Goal: Task Accomplishment & Management: Complete application form

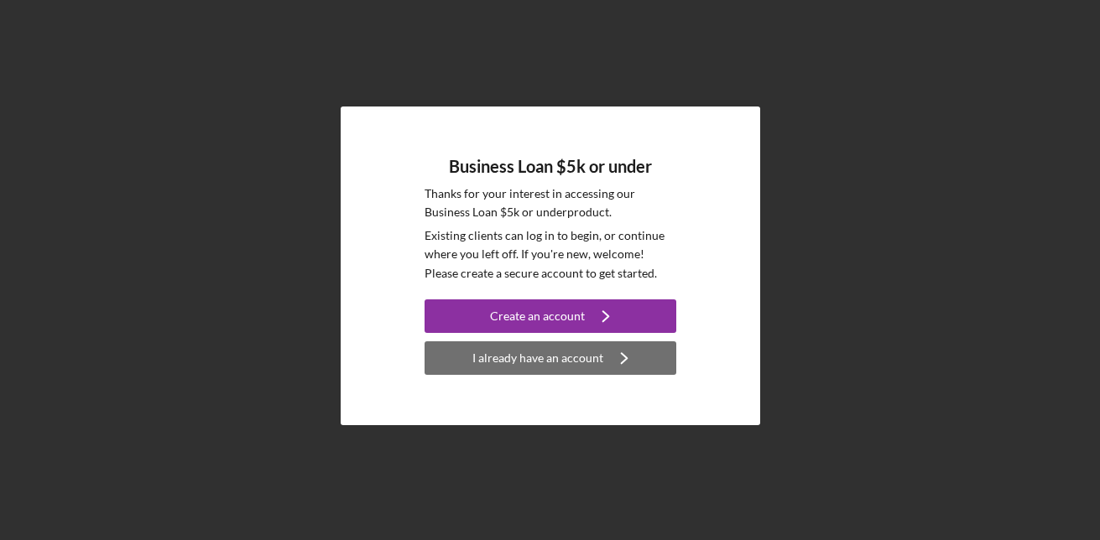
click at [531, 357] on div "I already have an account" at bounding box center [537, 358] width 131 height 34
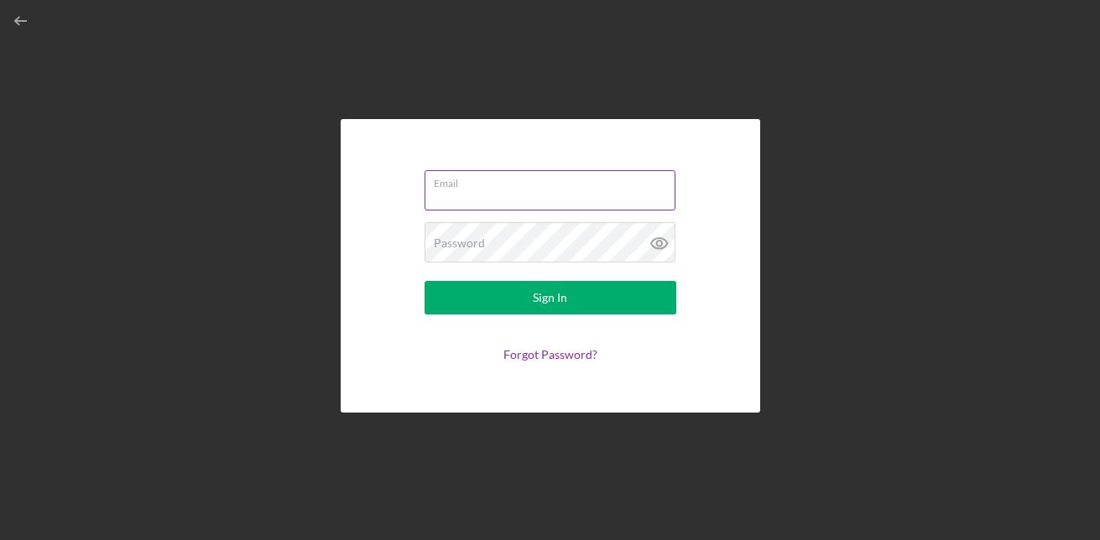
click at [472, 184] on label "Email" at bounding box center [555, 180] width 242 height 18
click at [472, 184] on input "Email" at bounding box center [549, 190] width 251 height 40
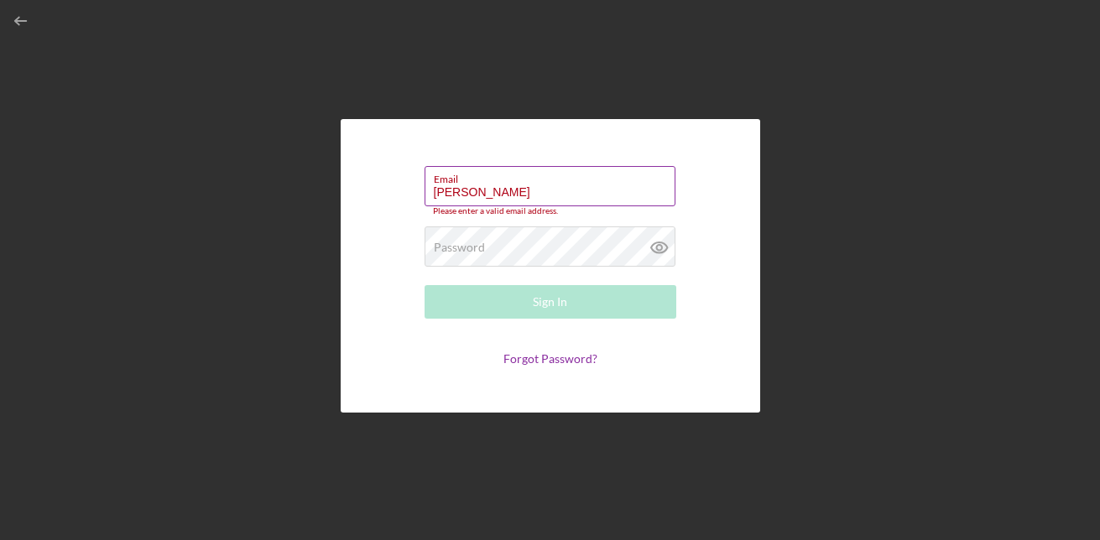
type input "[EMAIL_ADDRESS][DOMAIN_NAME]"
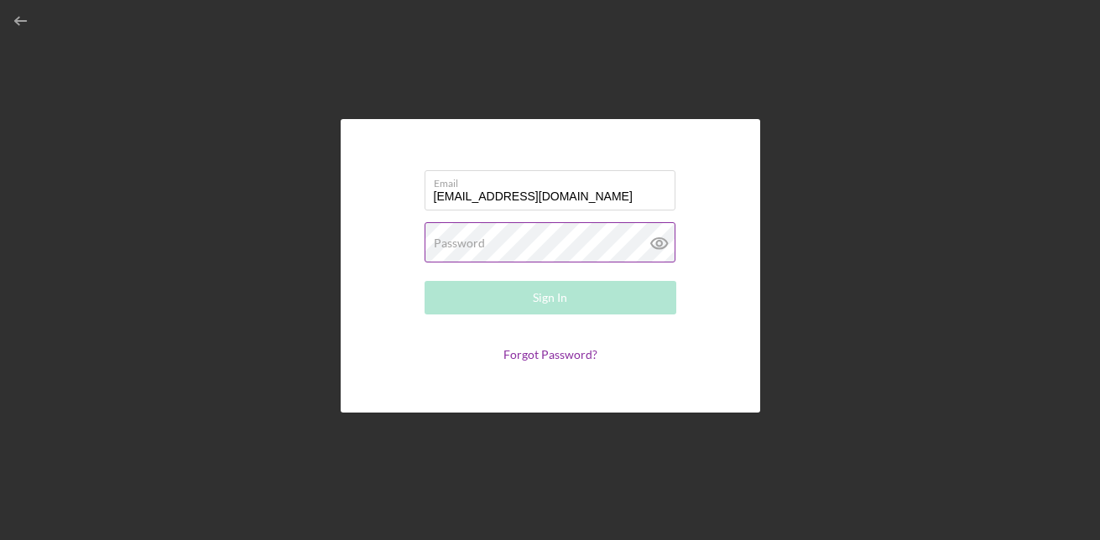
click at [435, 242] on label "Password" at bounding box center [459, 243] width 51 height 13
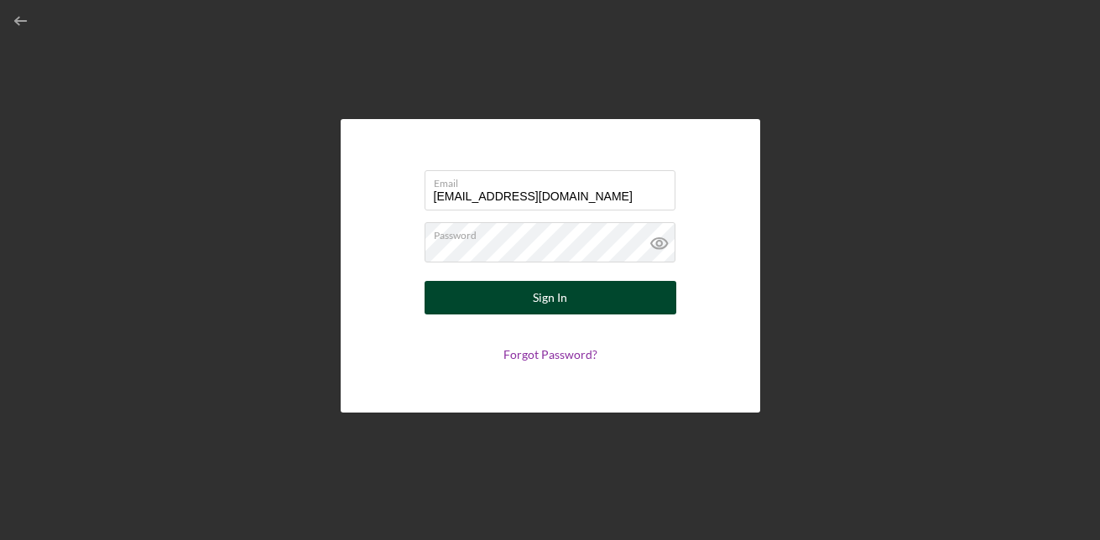
click at [521, 287] on button "Sign In" at bounding box center [550, 298] width 252 height 34
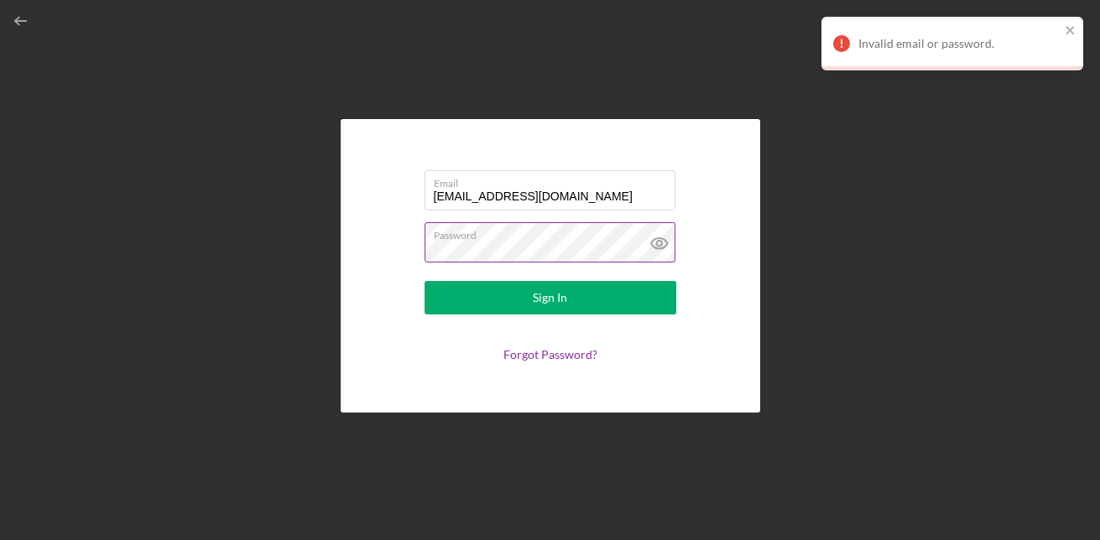
click at [653, 242] on icon at bounding box center [659, 243] width 42 height 42
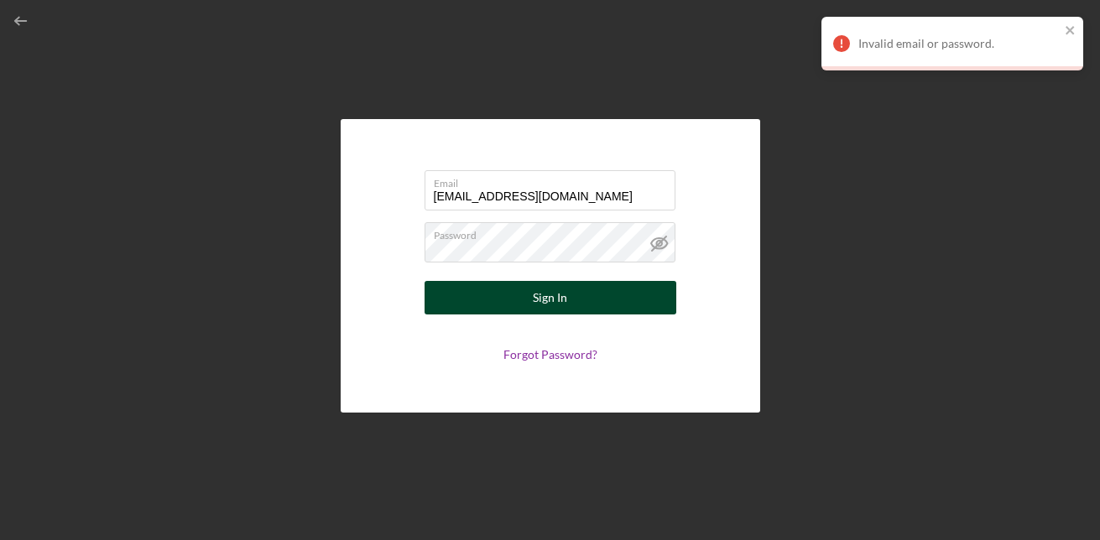
click at [559, 295] on div "Sign In" at bounding box center [550, 298] width 34 height 34
click at [548, 288] on div "Sign In" at bounding box center [550, 298] width 34 height 34
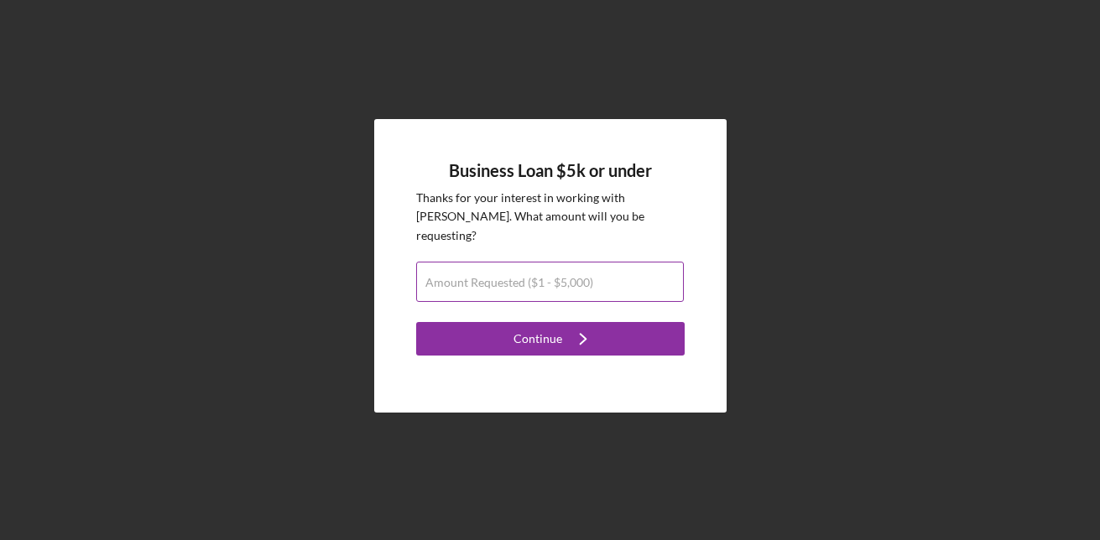
click at [584, 276] on label "Amount Requested ($1 - $5,000)" at bounding box center [509, 282] width 168 height 13
click at [584, 268] on input "Amount Requested ($1 - $5,000)" at bounding box center [550, 282] width 268 height 40
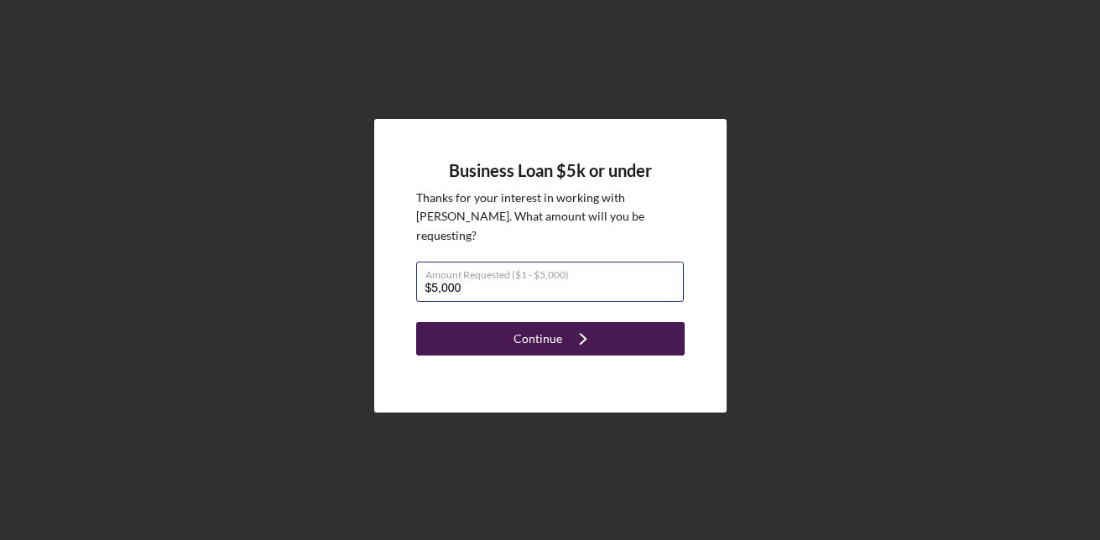
type input "$5,000"
click at [587, 329] on icon "Icon/Navigate" at bounding box center [583, 339] width 42 height 42
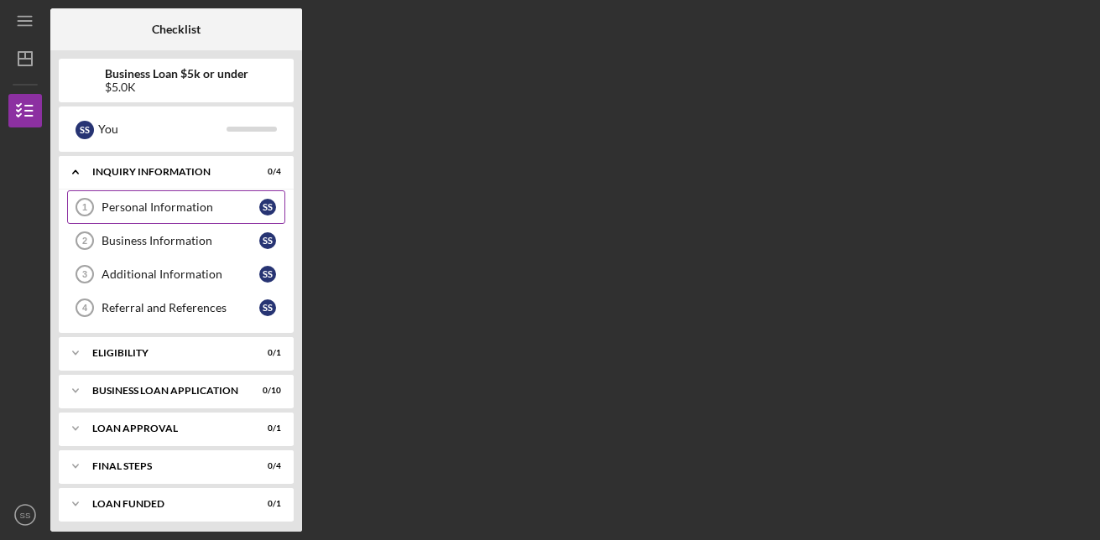
click at [171, 212] on div "Personal Information" at bounding box center [181, 206] width 158 height 13
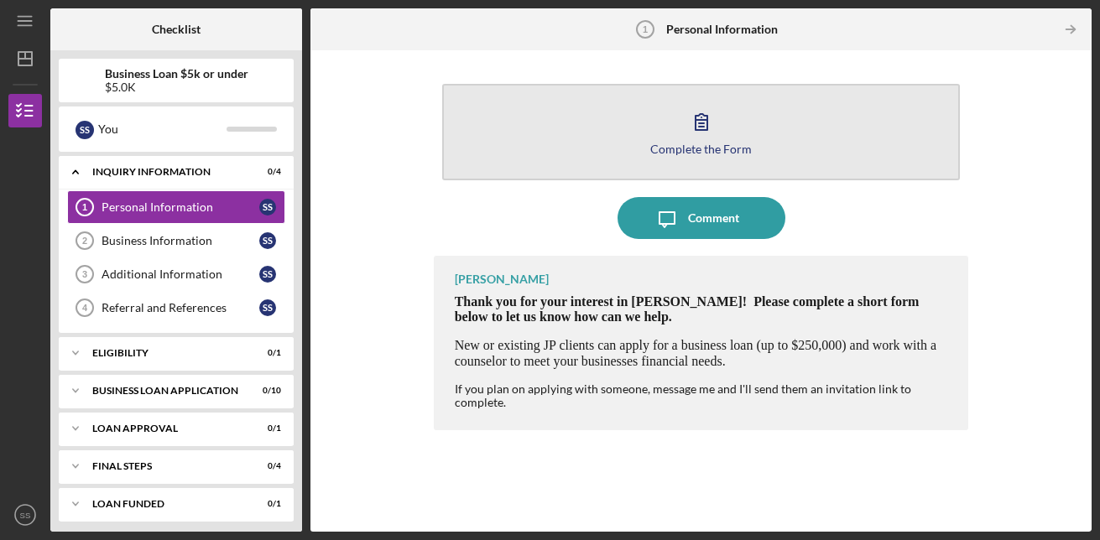
click at [705, 122] on icon "button" at bounding box center [701, 122] width 42 height 42
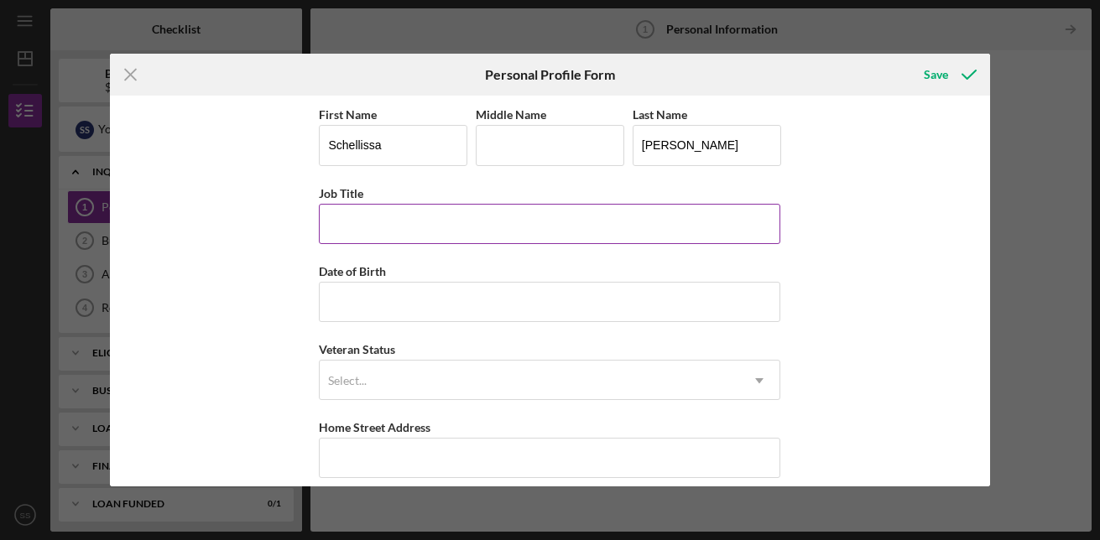
click at [376, 235] on input "Job Title" at bounding box center [549, 224] width 461 height 40
type input "d"
type input "caretaker"
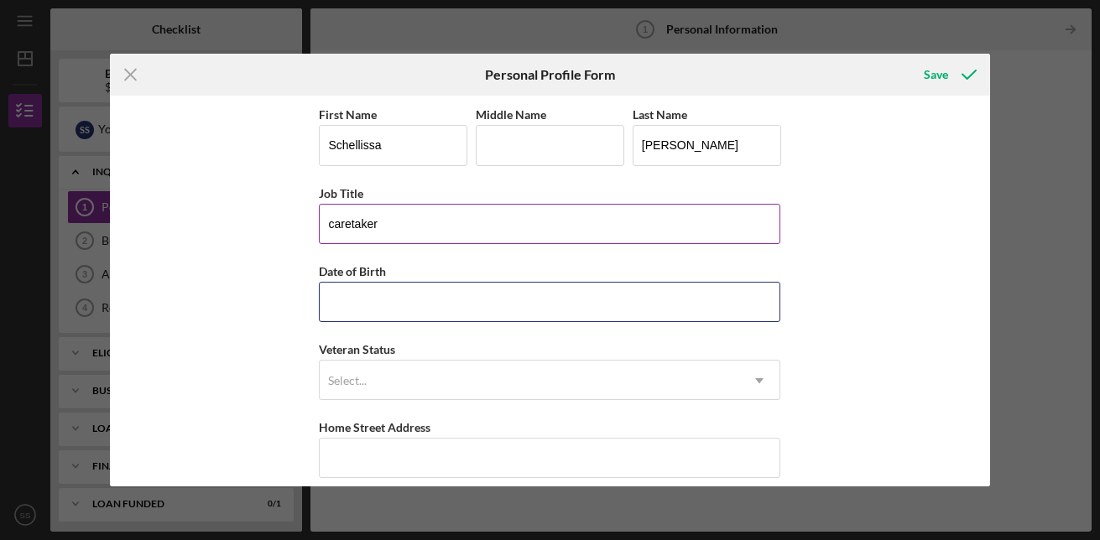
type input "[DATE]"
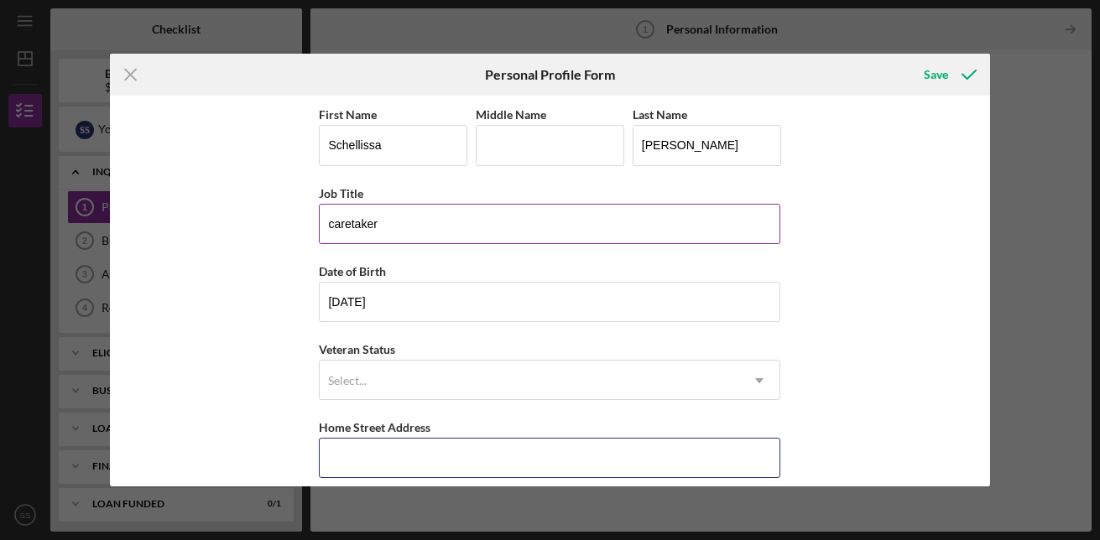
type input "[STREET_ADDRESS]"
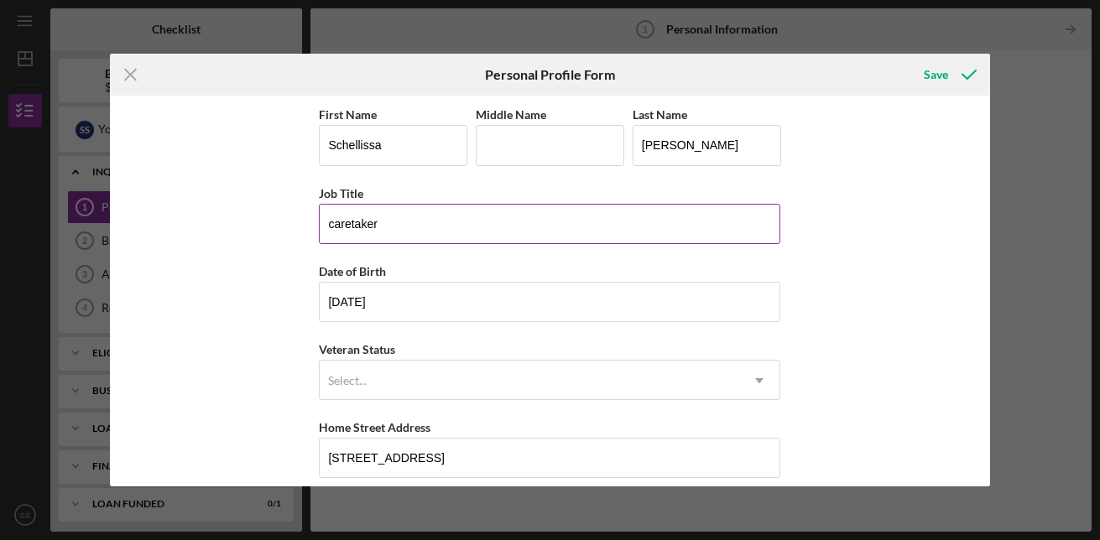
type input "[GEOGRAPHIC_DATA]"
type input "63137"
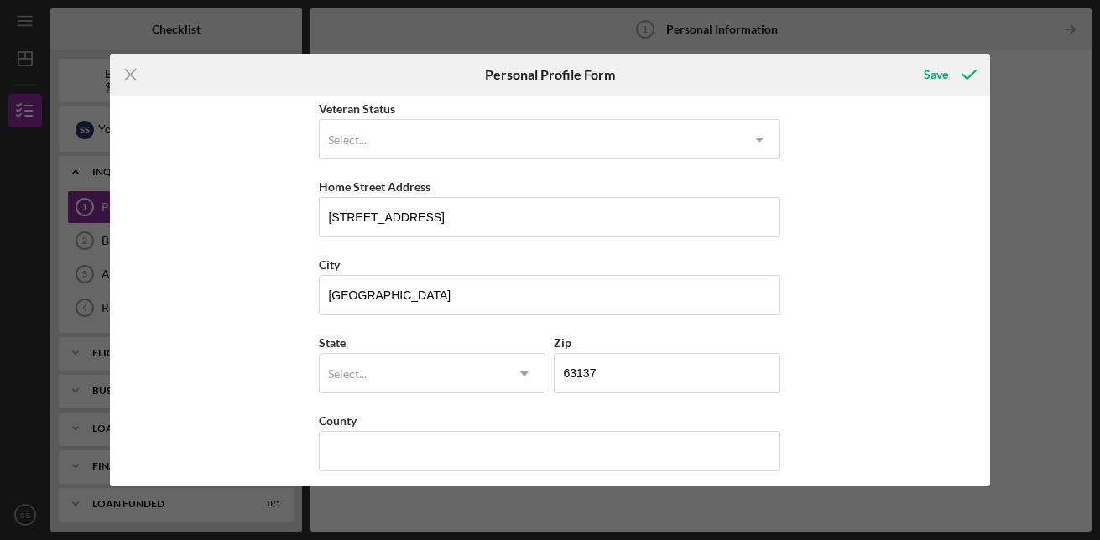
scroll to position [251, 0]
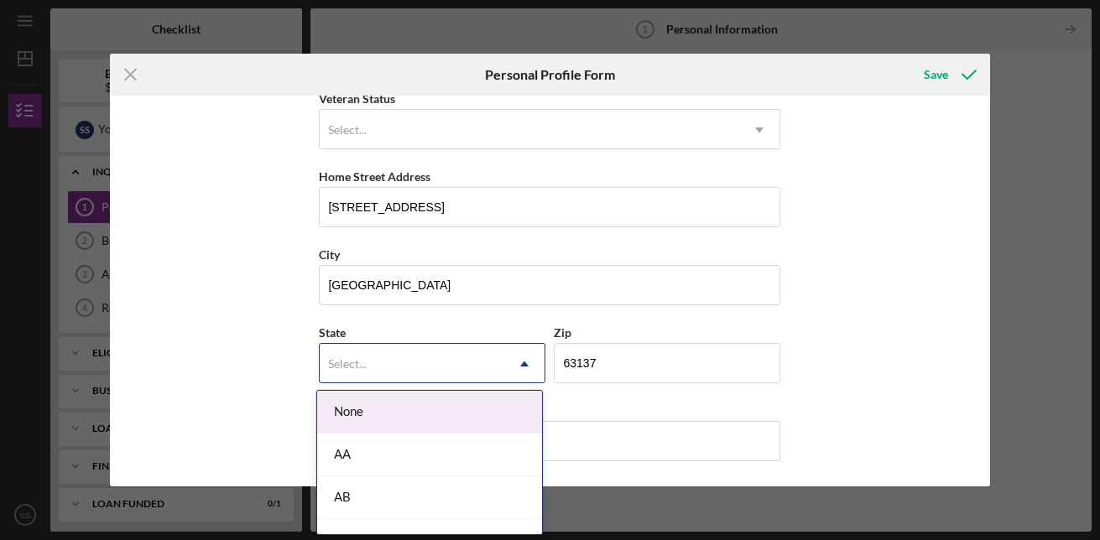
click at [522, 369] on icon "Icon/Dropdown Arrow" at bounding box center [524, 364] width 40 height 40
type input "mo"
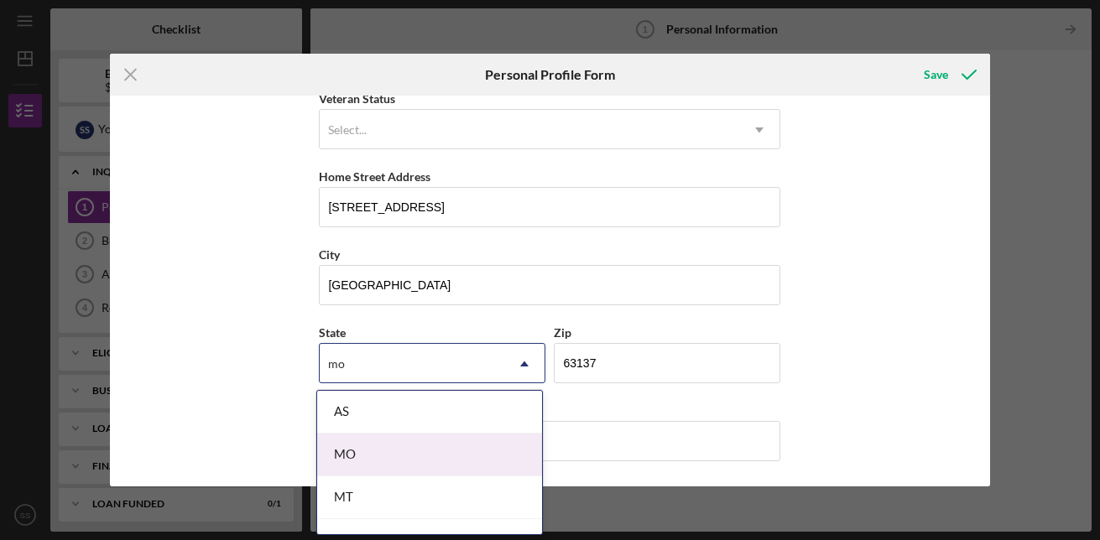
click at [357, 447] on div "MO" at bounding box center [429, 455] width 225 height 43
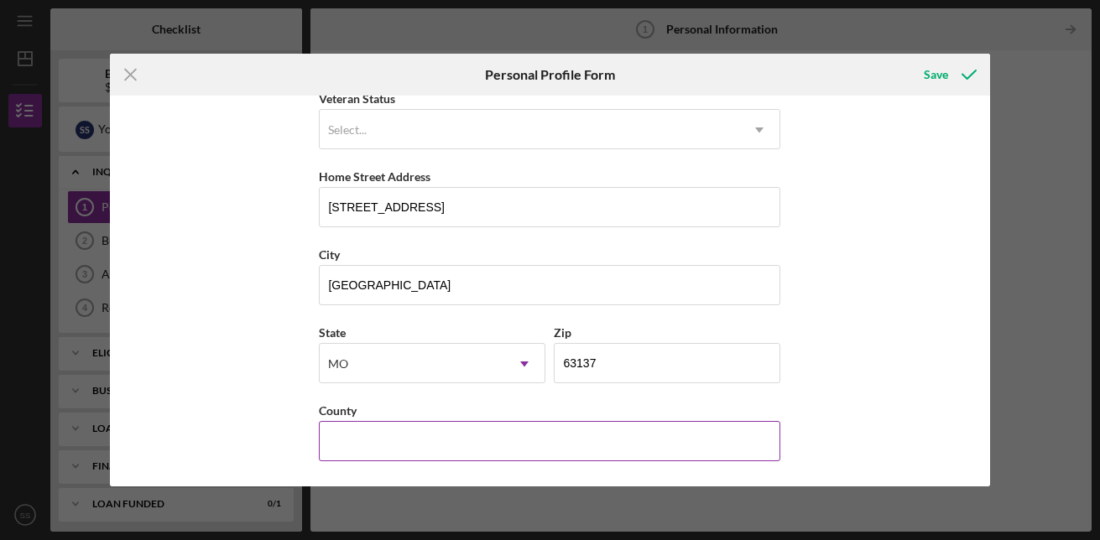
click at [365, 440] on input "County" at bounding box center [549, 441] width 461 height 40
type input "[GEOGRAPHIC_DATA]"
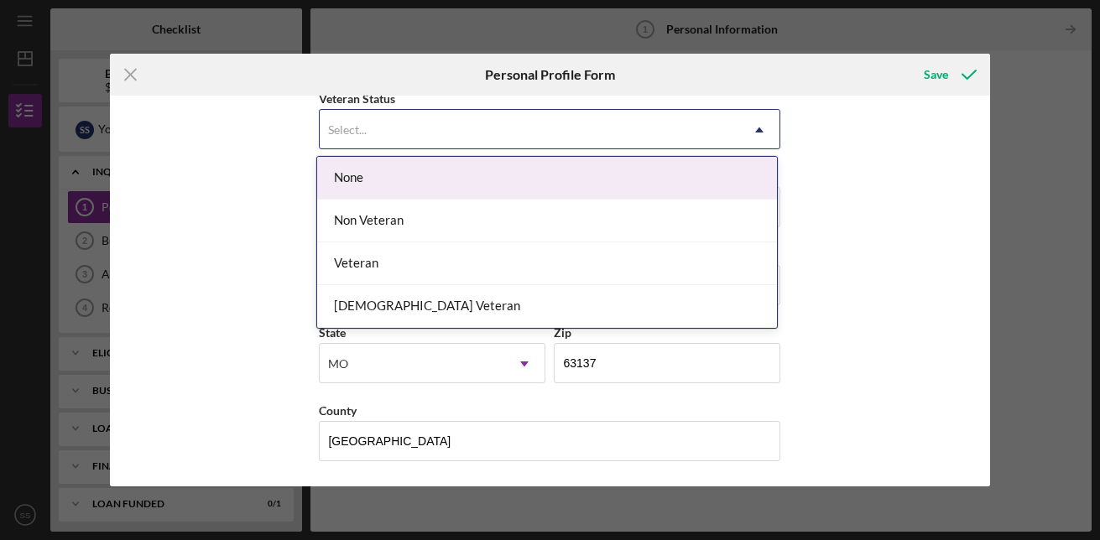
click at [750, 126] on icon "Icon/Dropdown Arrow" at bounding box center [759, 130] width 40 height 40
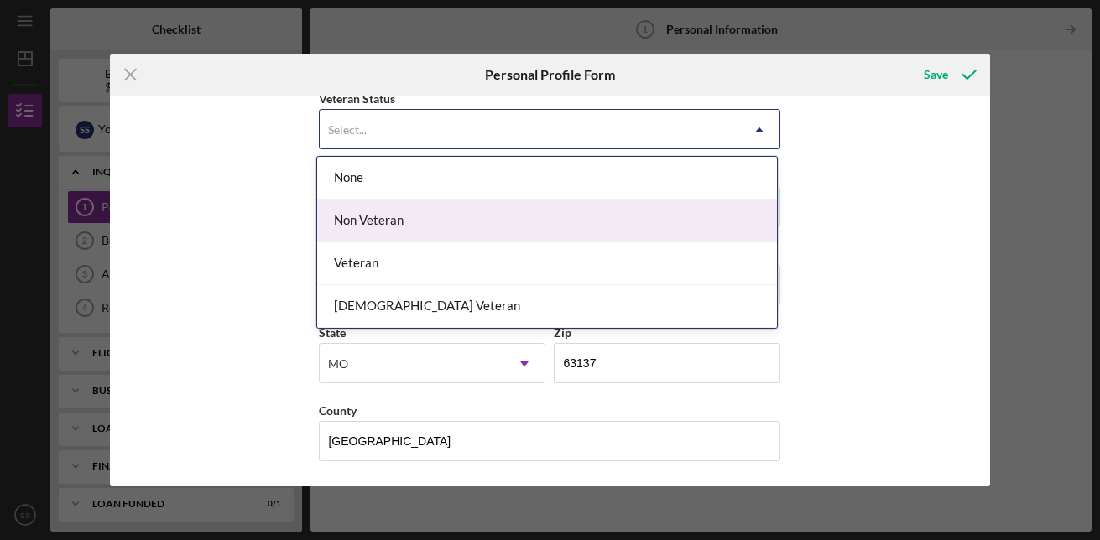
click at [590, 232] on div "Non Veteran" at bounding box center [547, 221] width 460 height 43
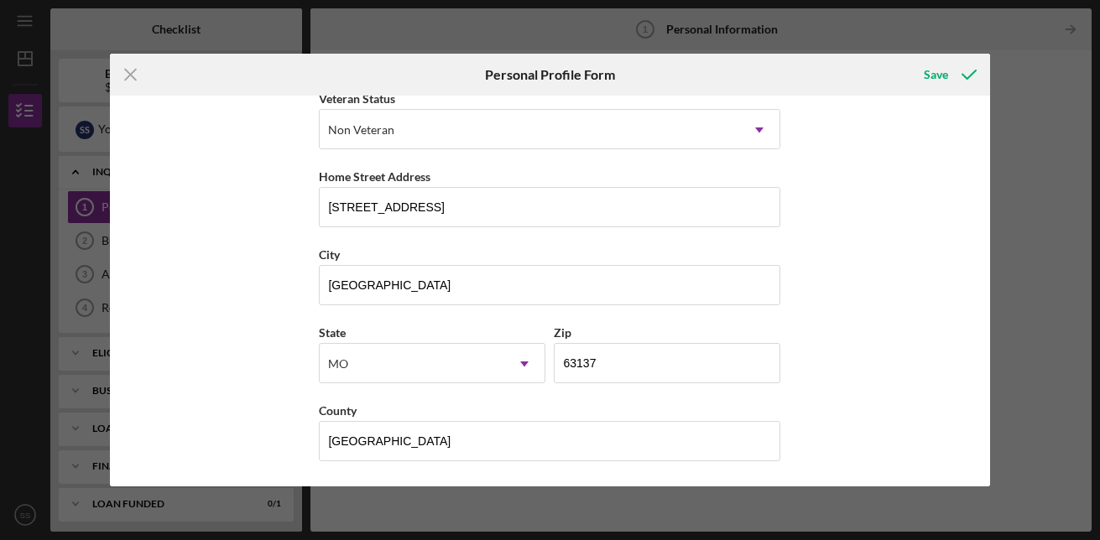
drag, startPoint x: 978, startPoint y: 269, endPoint x: 987, endPoint y: 238, distance: 32.2
click at [987, 238] on div "First Name [PERSON_NAME] Middle Name Last Name [PERSON_NAME] Job Title caretake…" at bounding box center [550, 291] width 880 height 390
click at [951, 70] on icon "submit" at bounding box center [969, 75] width 42 height 42
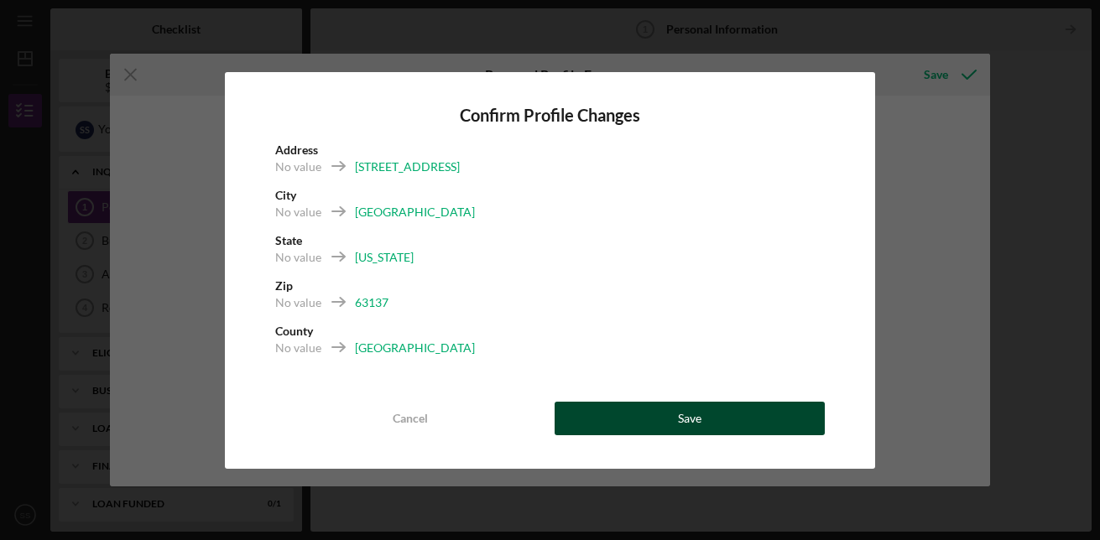
click at [685, 406] on div "Save" at bounding box center [689, 419] width 23 height 34
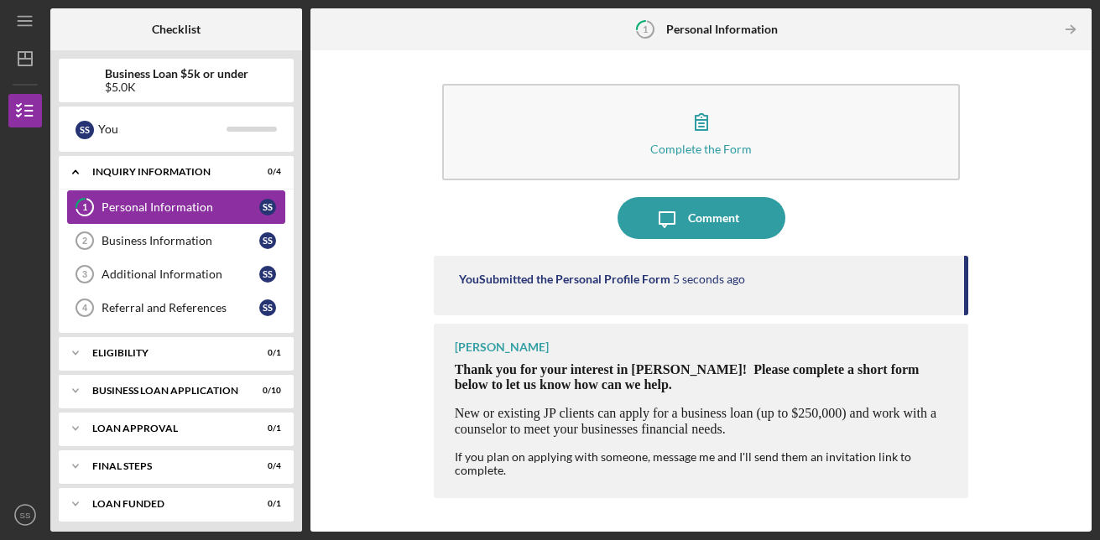
click at [163, 204] on div "Personal Information" at bounding box center [181, 206] width 158 height 13
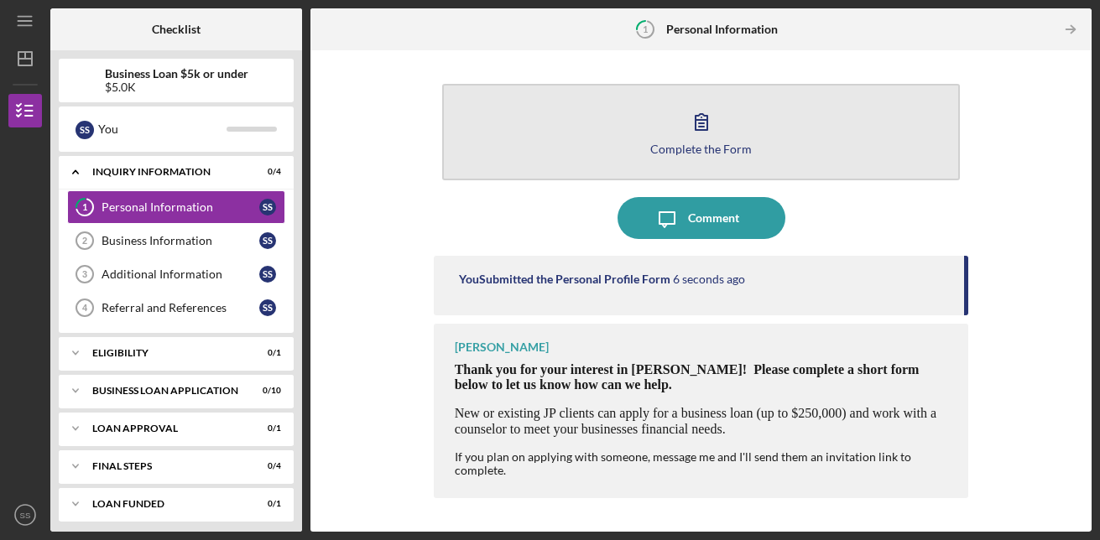
click at [707, 143] on div "Complete the Form" at bounding box center [701, 149] width 102 height 13
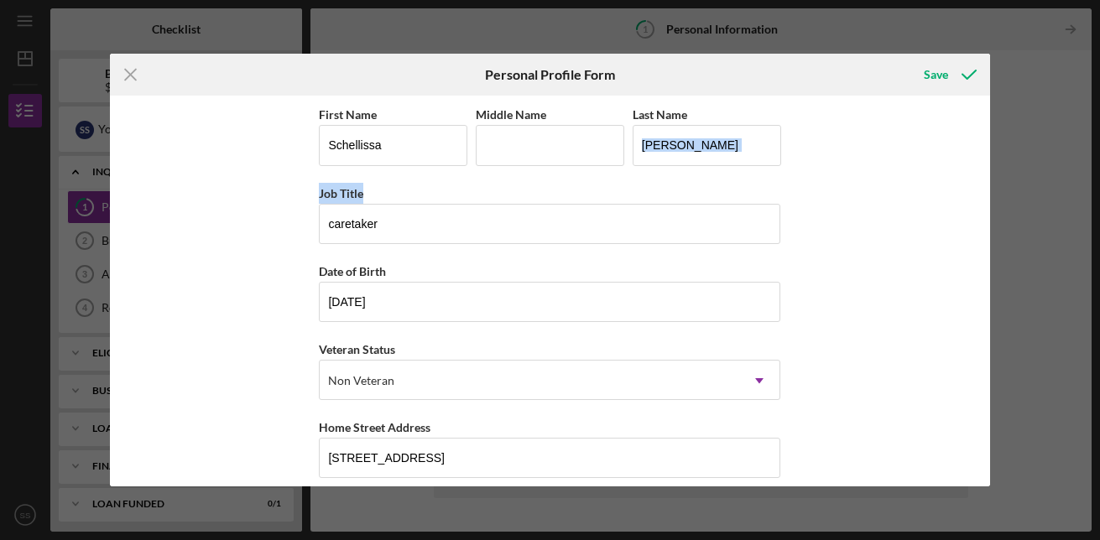
drag, startPoint x: 984, startPoint y: 117, endPoint x: 993, endPoint y: 227, distance: 110.3
click at [993, 227] on div "Icon/Menu Close Personal Profile Form Save First Name [PERSON_NAME] Middle Name…" at bounding box center [550, 270] width 1100 height 540
drag, startPoint x: 993, startPoint y: 227, endPoint x: 990, endPoint y: 345, distance: 117.5
click at [990, 345] on div "Icon/Menu Close Personal Profile Form Save First Name [PERSON_NAME] Middle Name…" at bounding box center [550, 270] width 1100 height 540
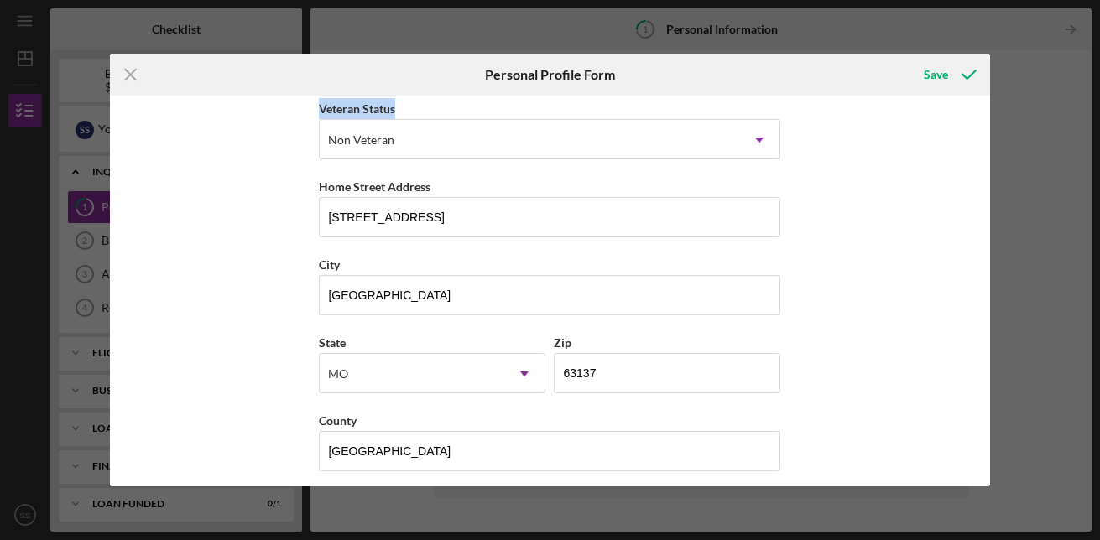
scroll to position [251, 0]
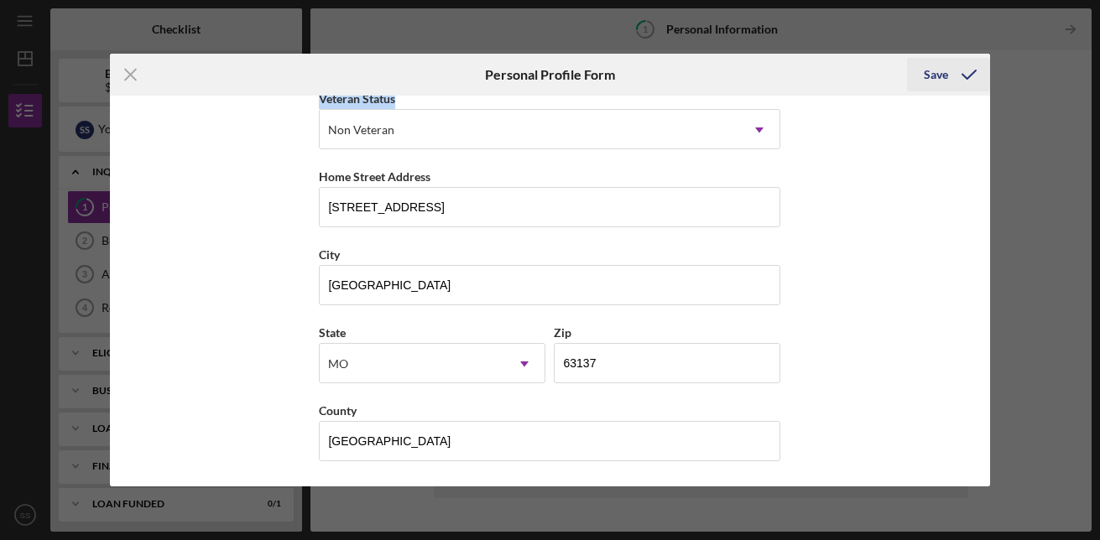
click at [944, 77] on div "Save" at bounding box center [936, 75] width 24 height 34
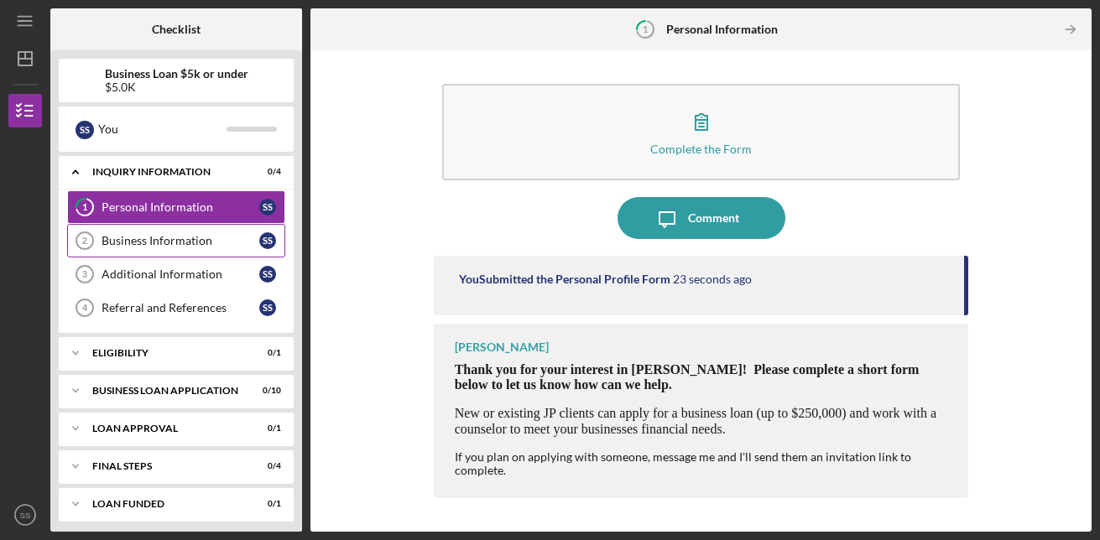
click at [166, 239] on div "Business Information" at bounding box center [181, 240] width 158 height 13
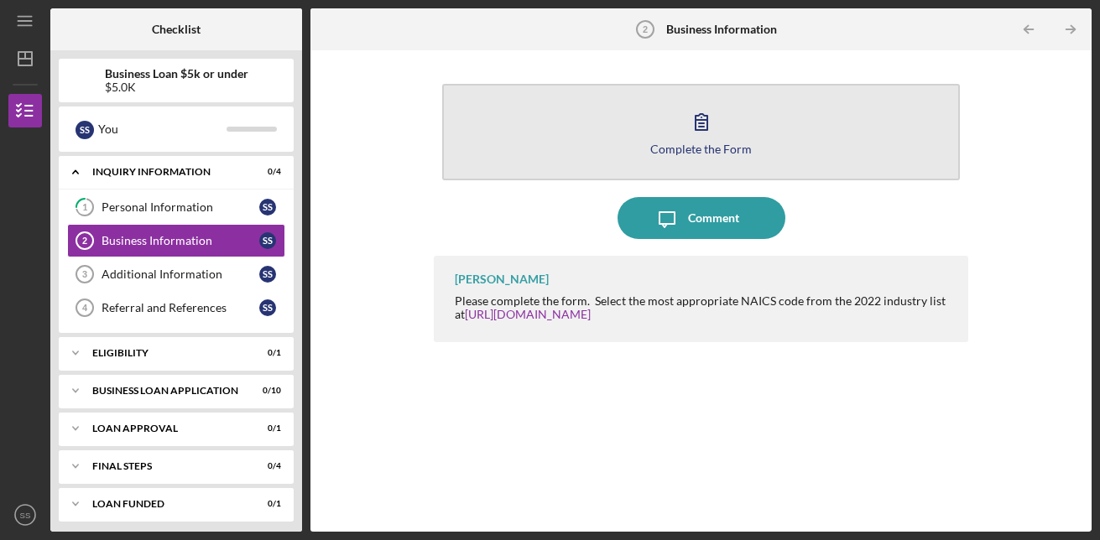
click at [752, 129] on button "Complete the Form Form" at bounding box center [701, 132] width 518 height 96
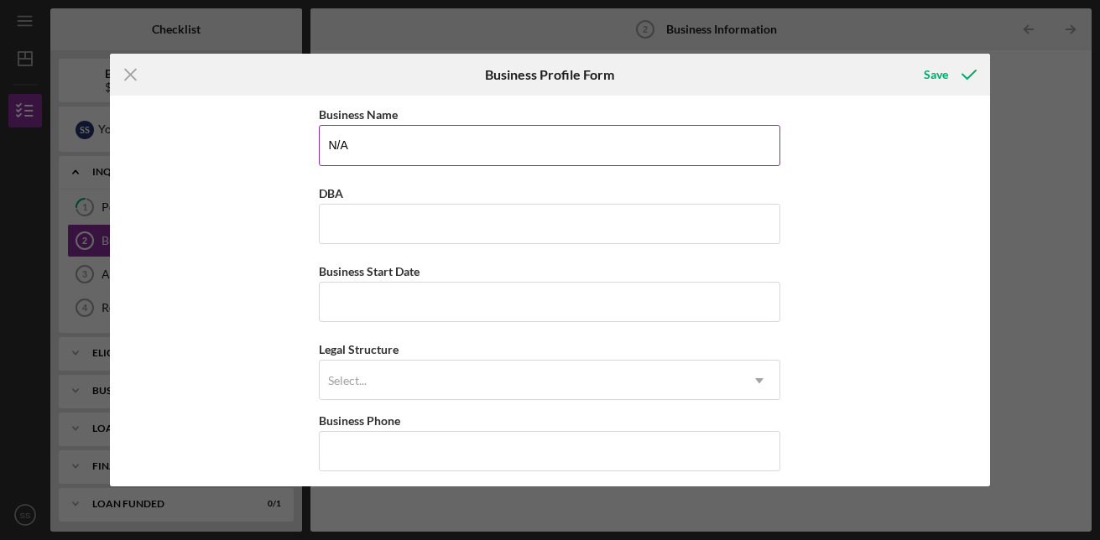
click at [370, 154] on input "N/A" at bounding box center [549, 145] width 461 height 40
type input "N"
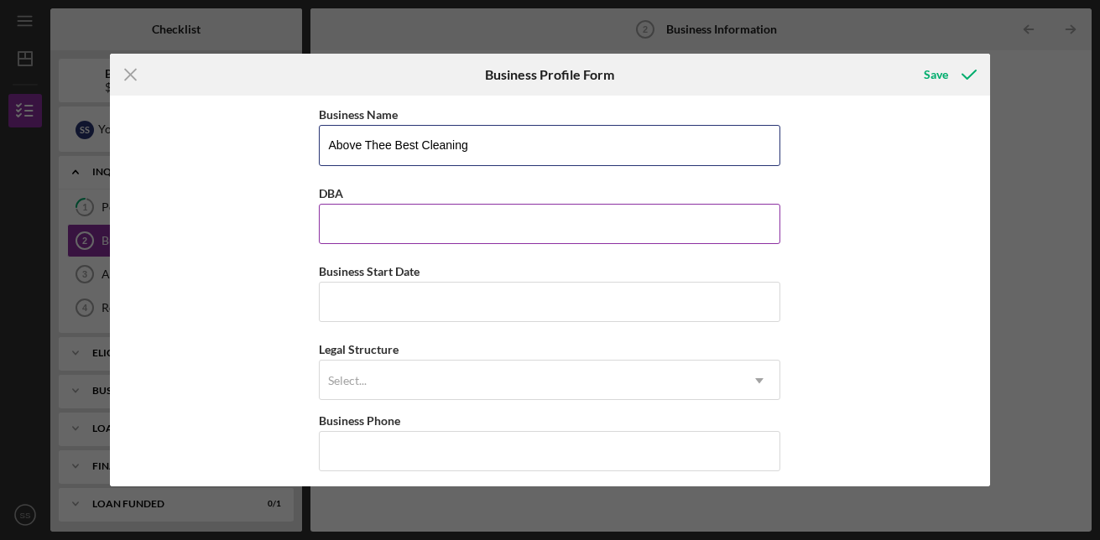
type input "Above Thee Best Cleaning"
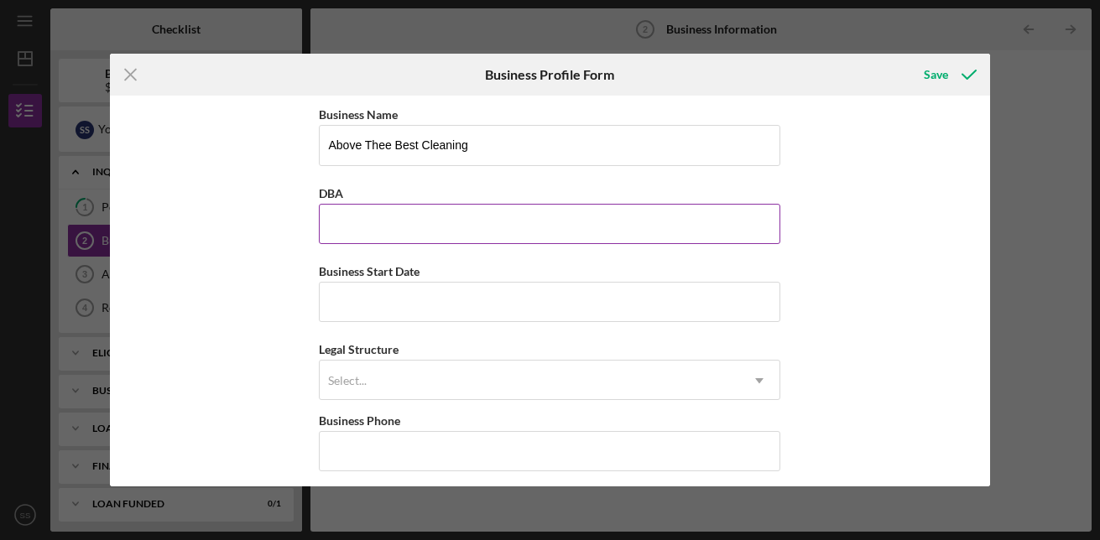
click at [369, 237] on input "DBA" at bounding box center [549, 224] width 461 height 40
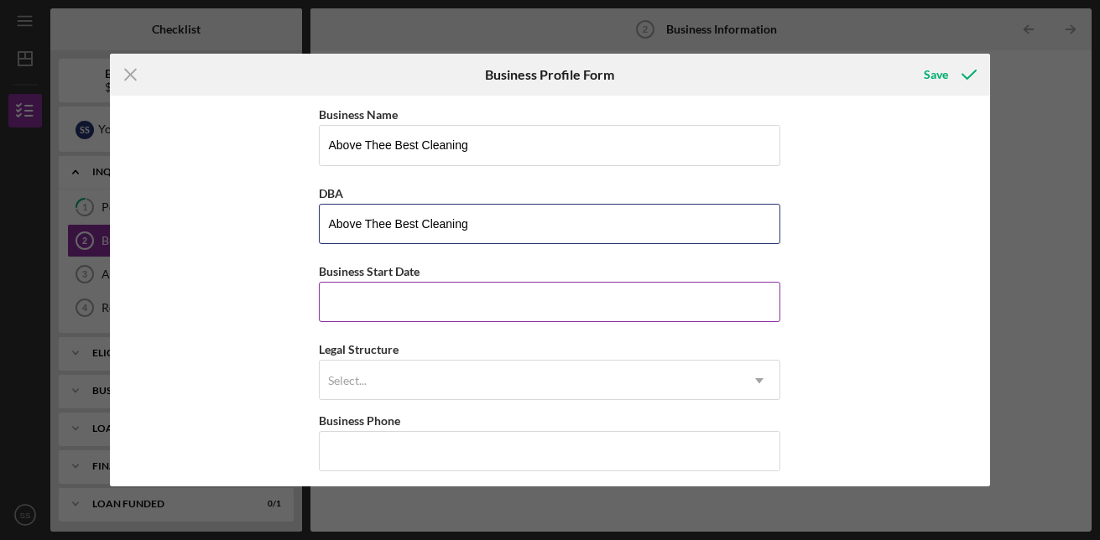
type input "Above Thee Best Cleaning"
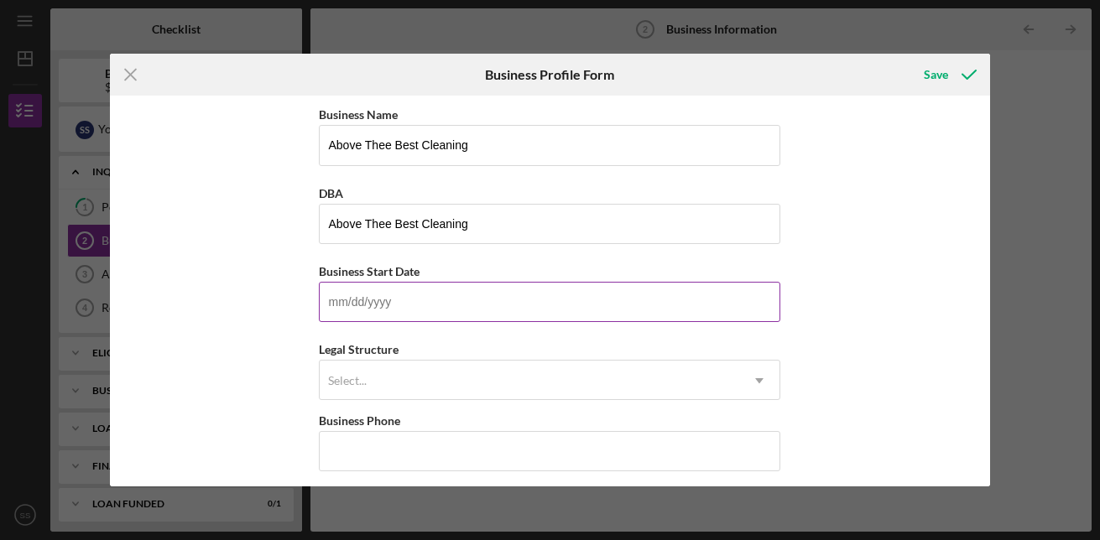
click at [380, 303] on input "Business Start Date" at bounding box center [549, 302] width 461 height 40
type input "1m/dd/yyyy"
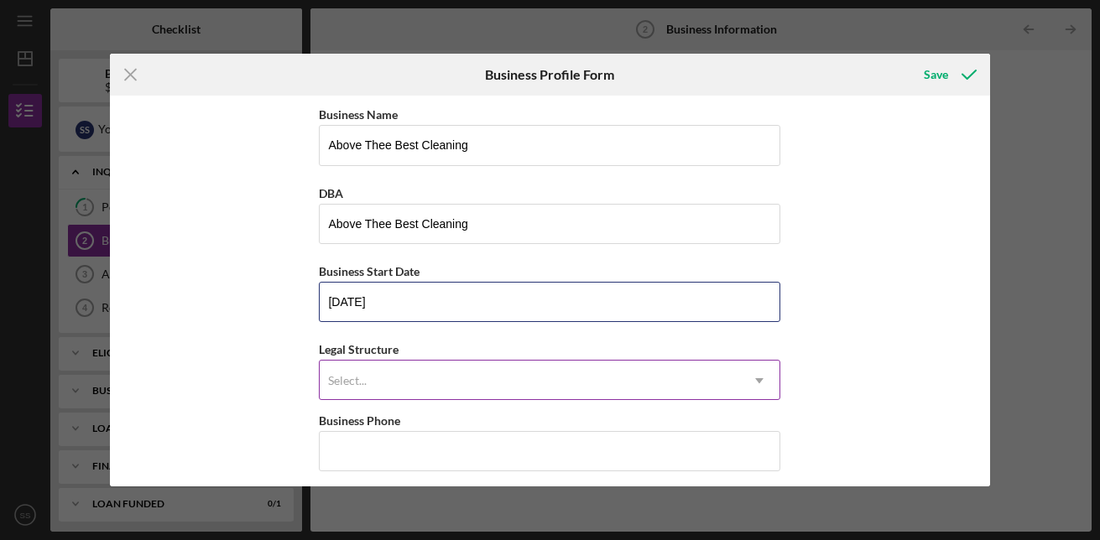
type input "[DATE]"
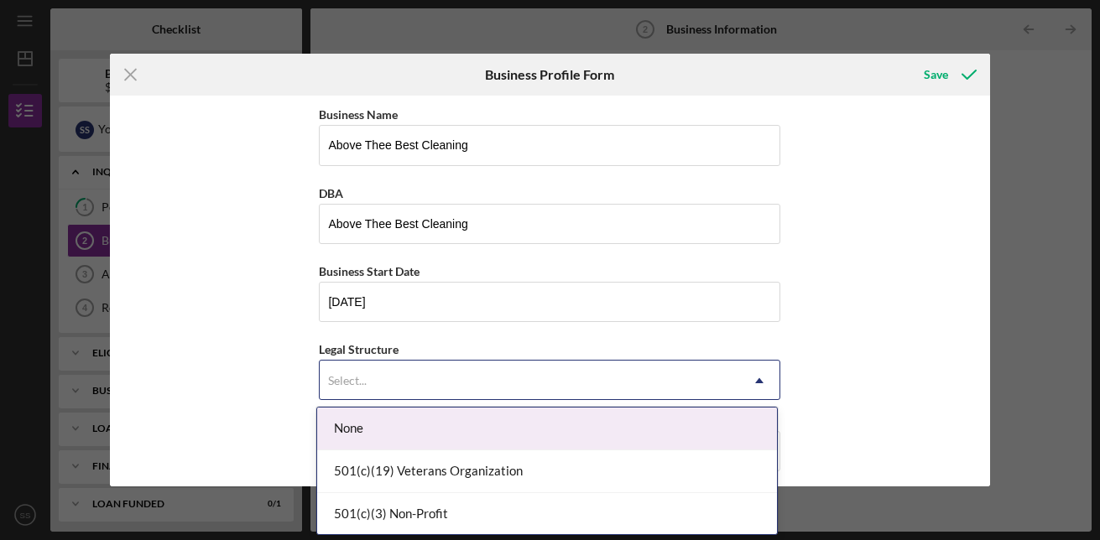
click at [495, 387] on div "Select..." at bounding box center [529, 381] width 419 height 39
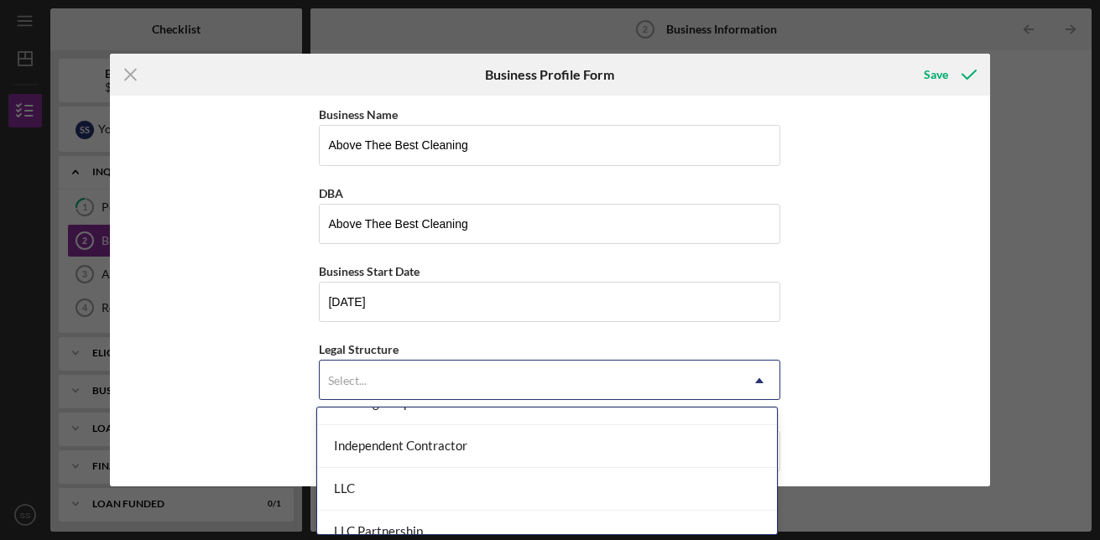
scroll to position [252, 0]
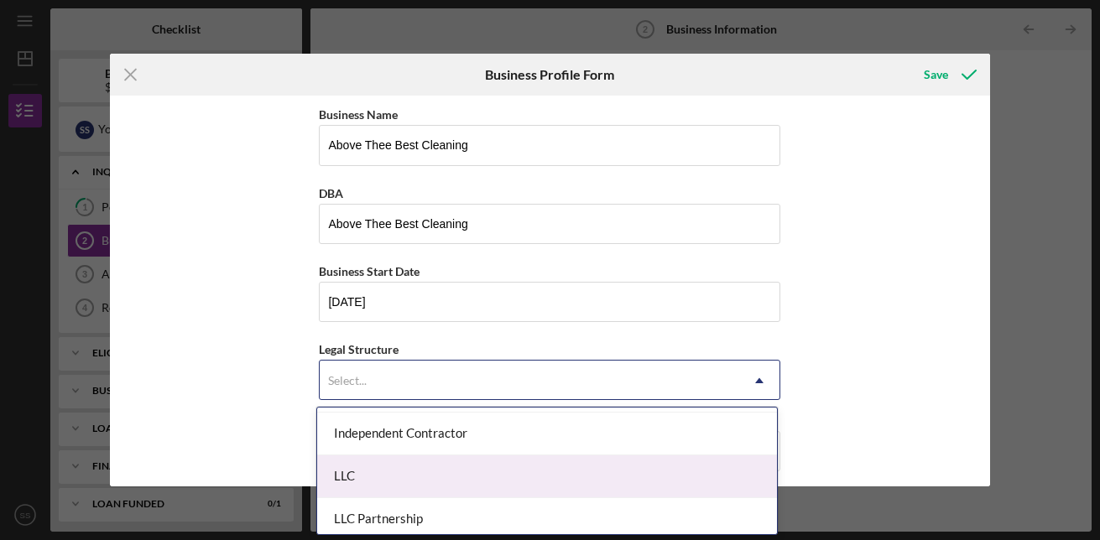
click at [549, 478] on div "LLC" at bounding box center [547, 477] width 460 height 43
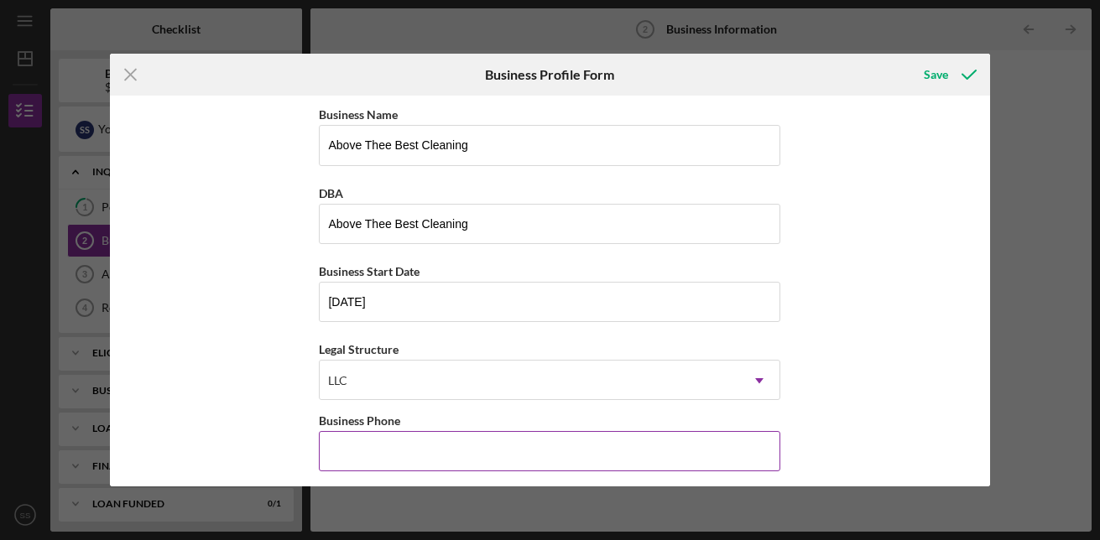
click at [517, 460] on input "Business Phone" at bounding box center [549, 451] width 461 height 40
type input "[PHONE_NUMBER]"
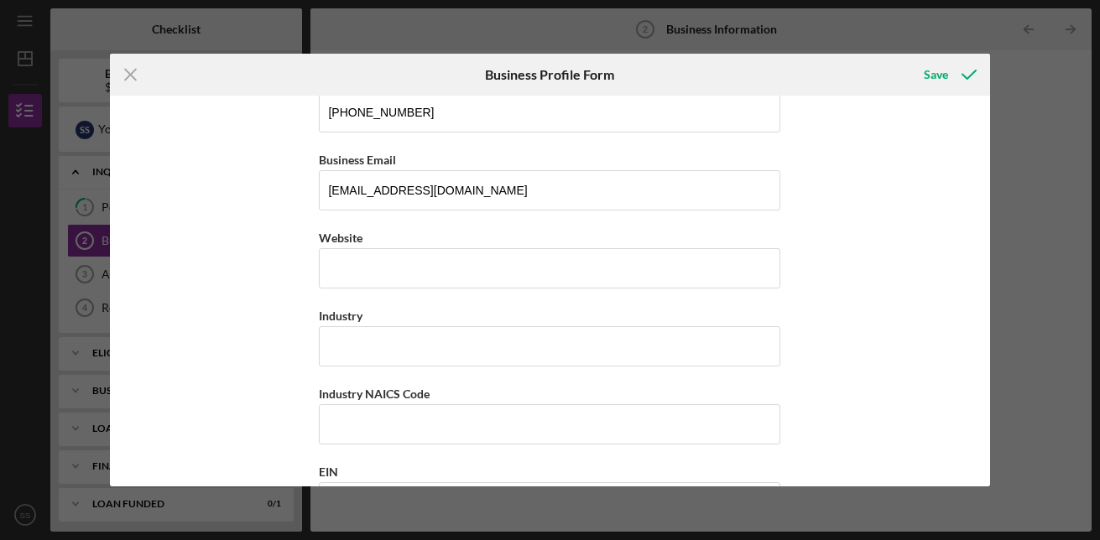
scroll to position [350, 0]
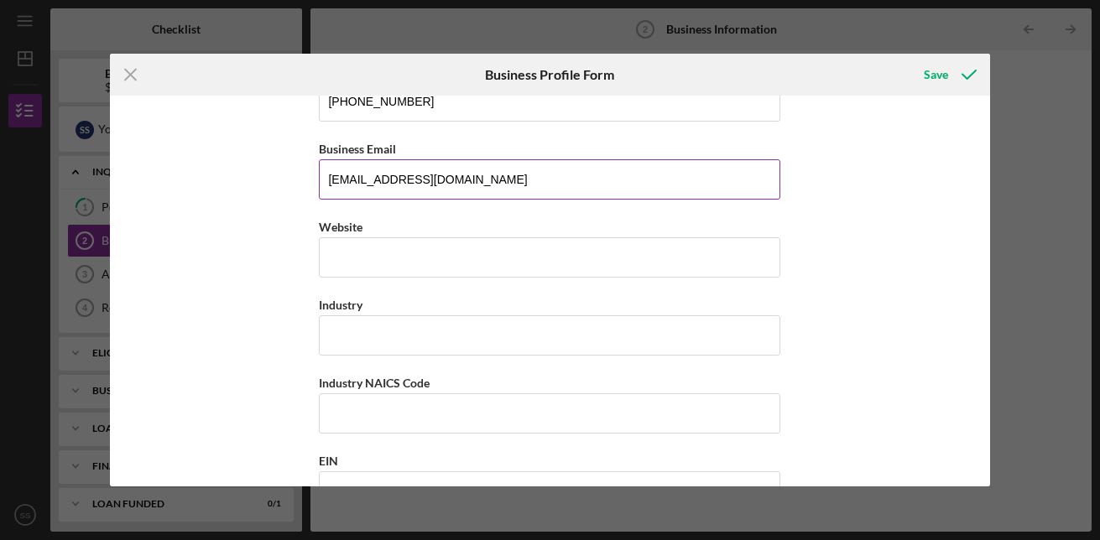
click at [410, 176] on input "[EMAIL_ADDRESS][DOMAIN_NAME]" at bounding box center [549, 179] width 461 height 40
click at [413, 180] on input "[EMAIL_ADDRESS][DOMAIN_NAME]" at bounding box center [549, 179] width 461 height 40
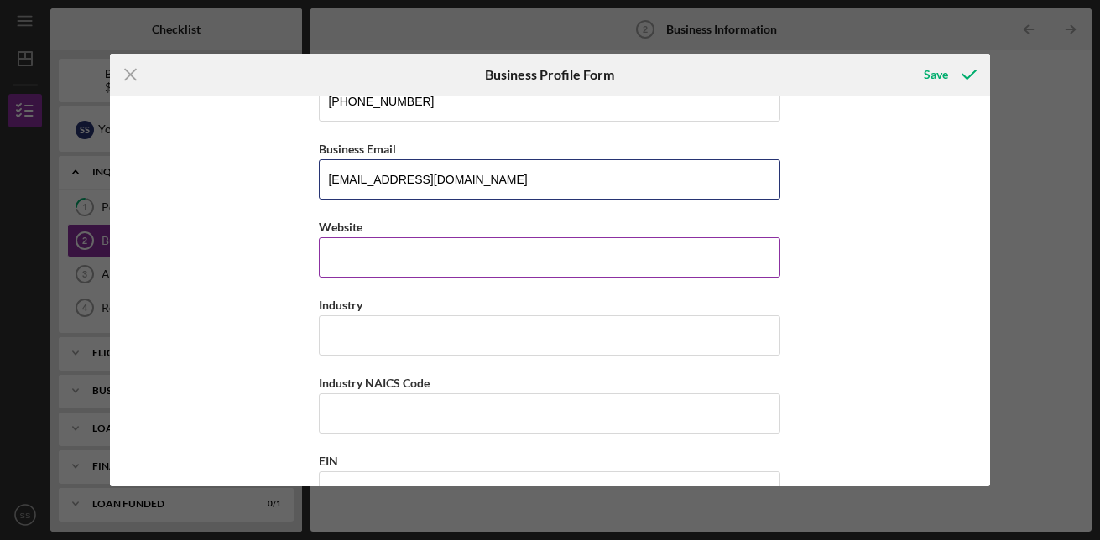
type input "[EMAIL_ADDRESS][DOMAIN_NAME]"
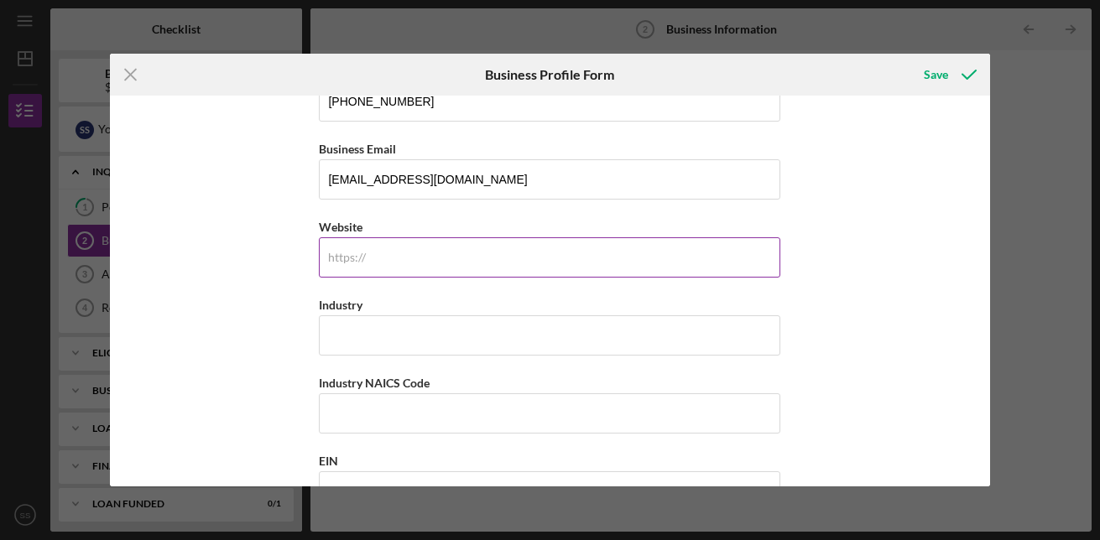
click at [357, 259] on div "https:// Website" at bounding box center [549, 246] width 461 height 61
type input "N/A"
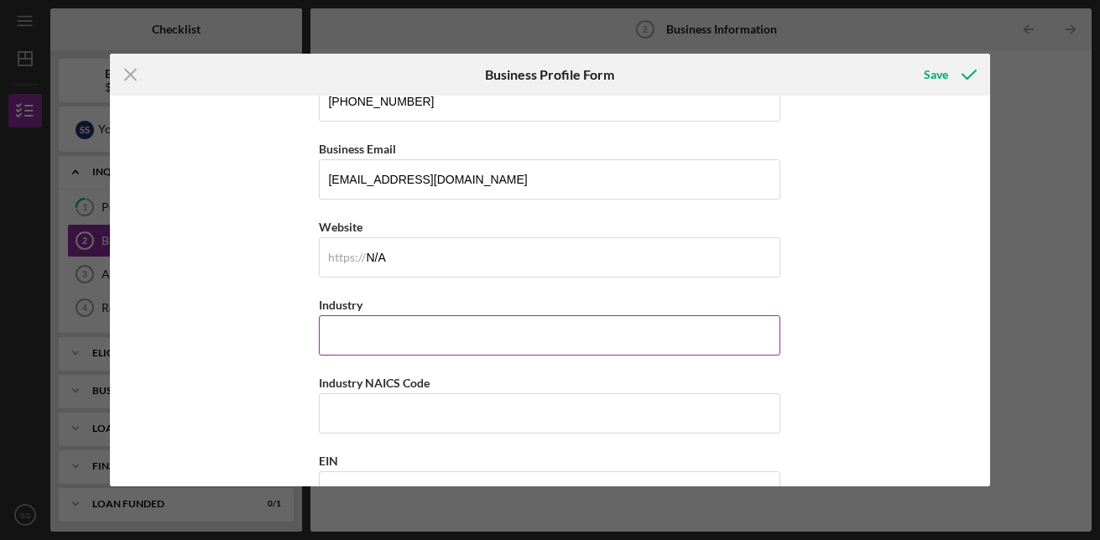
click at [350, 338] on input "Industry" at bounding box center [549, 335] width 461 height 40
type input "Janitorial"
drag, startPoint x: 984, startPoint y: 239, endPoint x: 987, endPoint y: 280, distance: 41.2
click at [987, 280] on div "Business Name Above Thee Best Cleaning DBA Above Thee Best Cleaning Business St…" at bounding box center [550, 291] width 880 height 390
click at [987, 274] on div "Icon/Menu Close Business Profile Form Save Business Name Above Thee Best Cleani…" at bounding box center [550, 270] width 1100 height 540
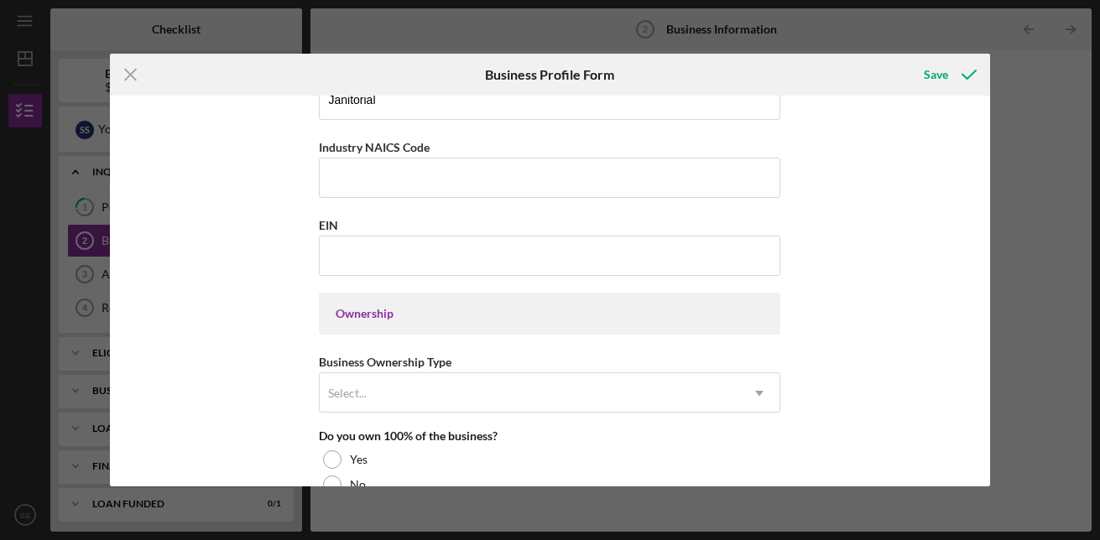
scroll to position [641, 0]
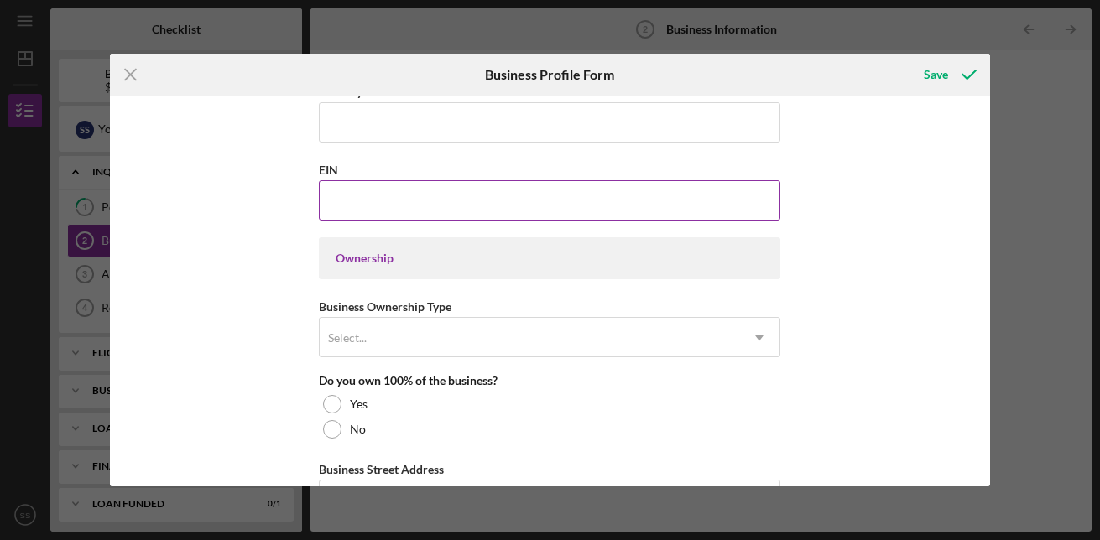
click at [471, 199] on input "EIN" at bounding box center [549, 200] width 461 height 40
type input "[US_EMPLOYER_IDENTIFICATION_NUMBER]"
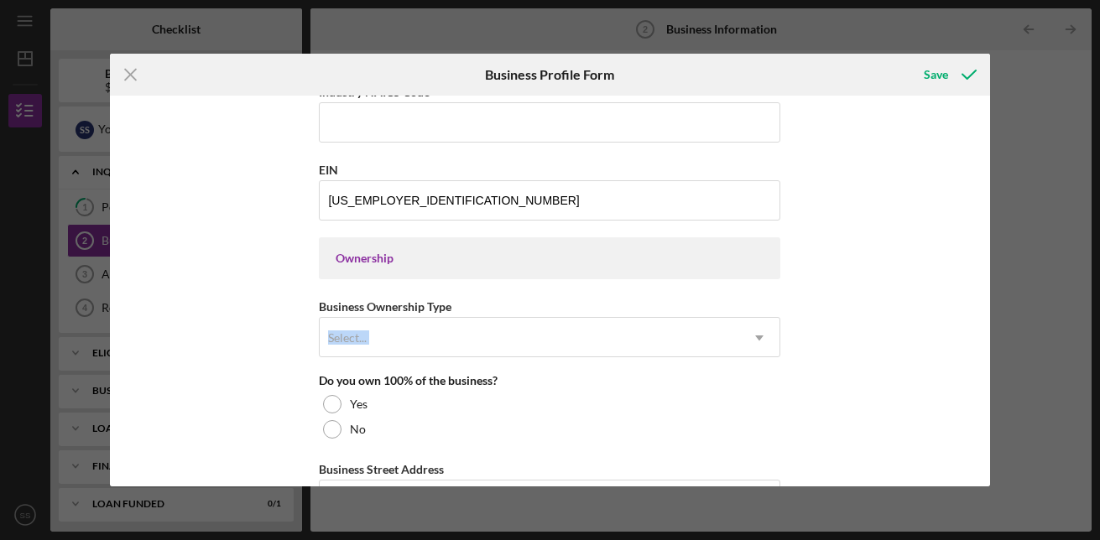
drag, startPoint x: 990, startPoint y: 292, endPoint x: 990, endPoint y: 340, distance: 47.8
click at [990, 340] on div "Icon/Menu Close Business Profile Form Save Business Name Above Thee Best Cleani…" at bounding box center [550, 270] width 1100 height 540
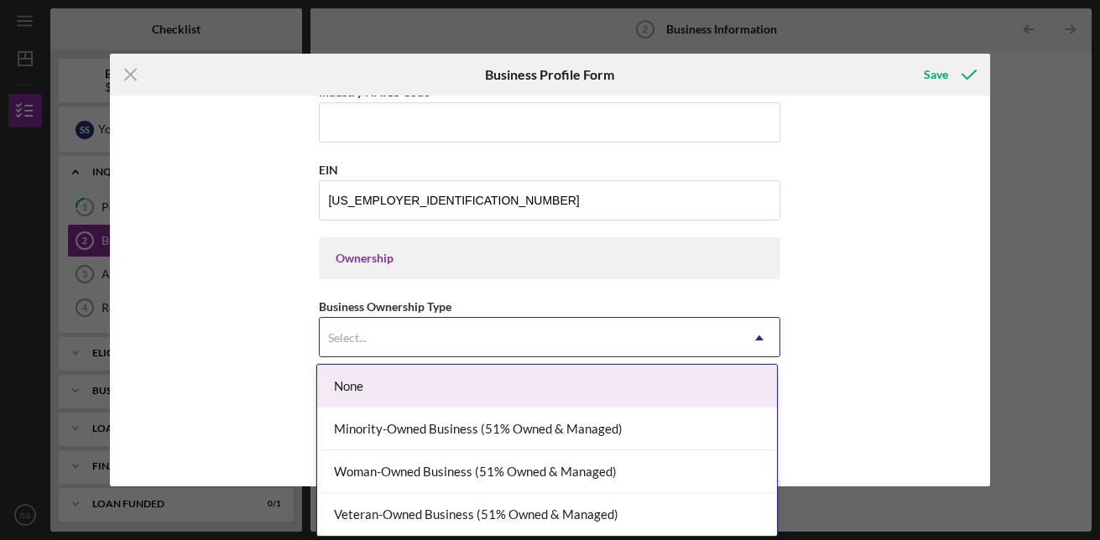
click at [763, 340] on icon "Icon/Dropdown Arrow" at bounding box center [759, 338] width 40 height 40
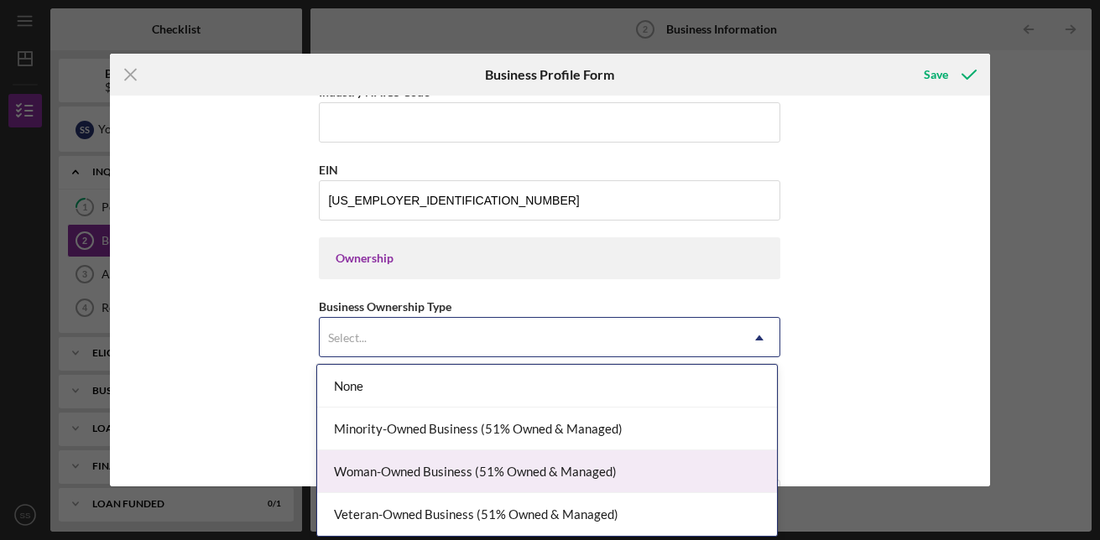
click at [651, 475] on div "Woman-Owned Business (51% Owned & Managed)" at bounding box center [547, 471] width 460 height 43
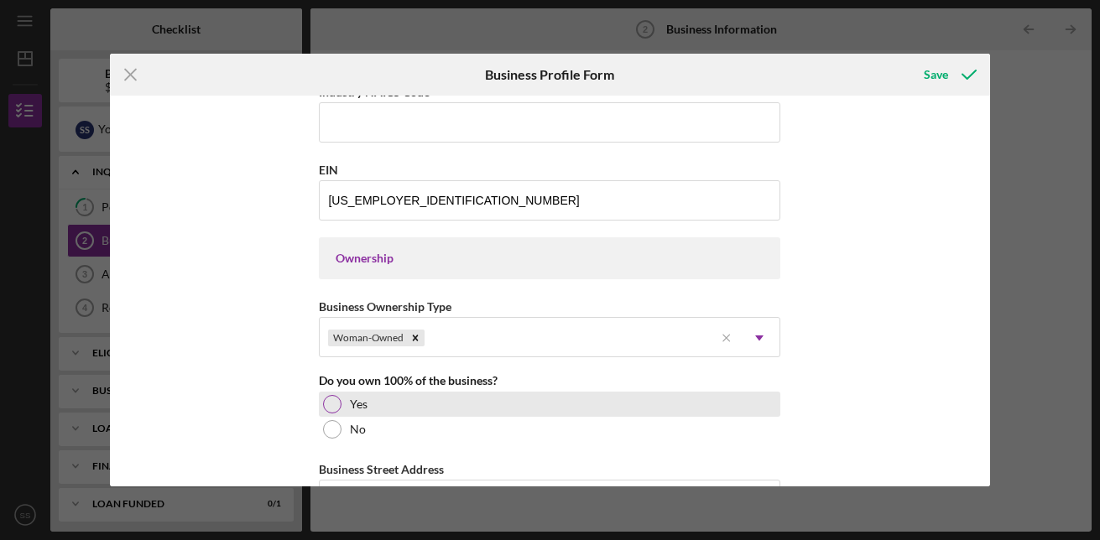
click at [327, 405] on div at bounding box center [332, 404] width 18 height 18
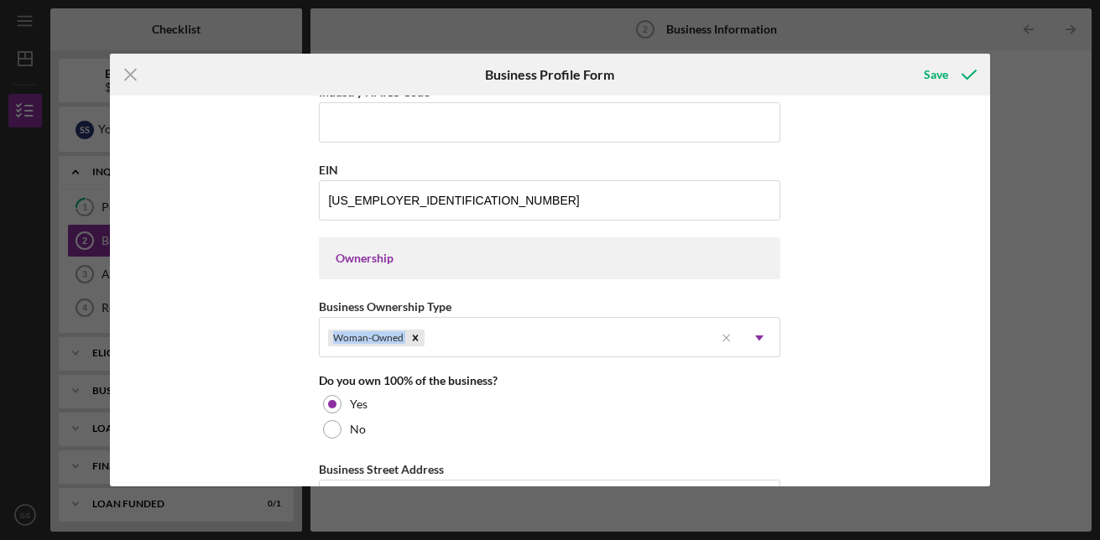
drag, startPoint x: 984, startPoint y: 296, endPoint x: 993, endPoint y: 339, distance: 43.8
click at [993, 339] on div "Icon/Menu Close Business Profile Form Save Business Name Above Thee Best Cleani…" at bounding box center [550, 270] width 1100 height 540
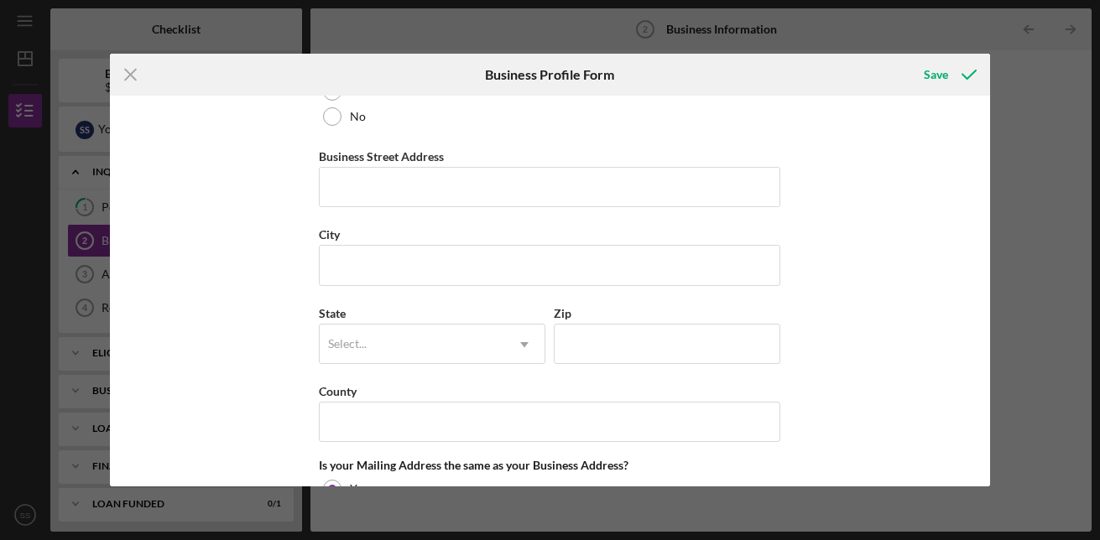
scroll to position [957, 0]
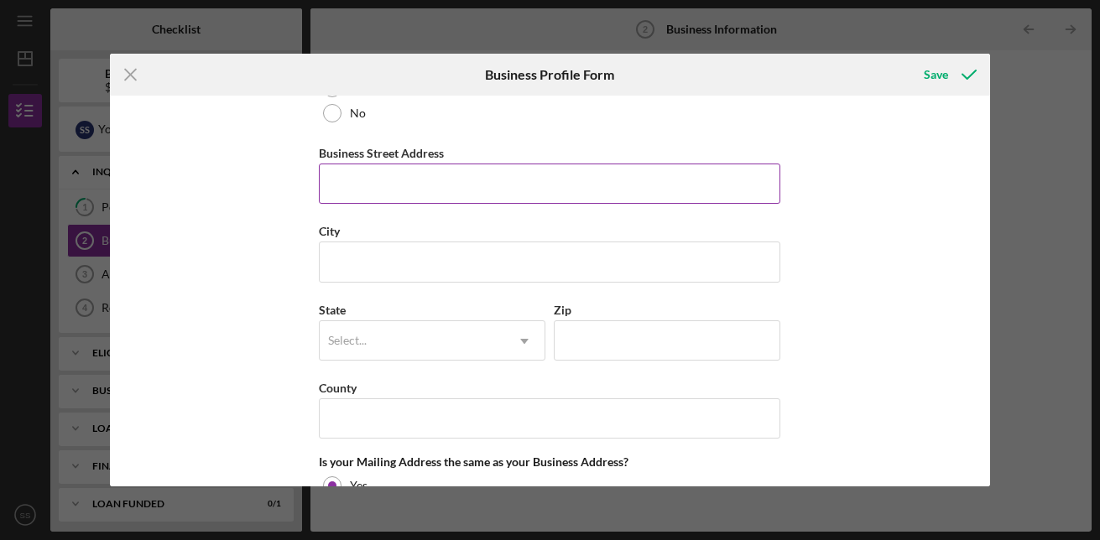
click at [424, 176] on input "Business Street Address" at bounding box center [549, 184] width 461 height 40
type input "[STREET_ADDRESS]"
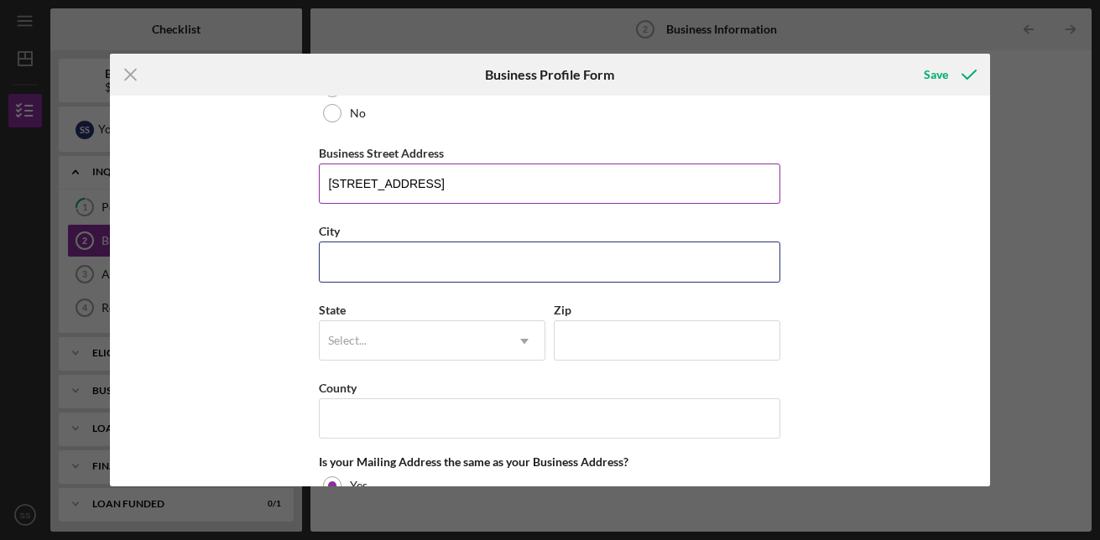
type input "[GEOGRAPHIC_DATA][PERSON_NAME]"
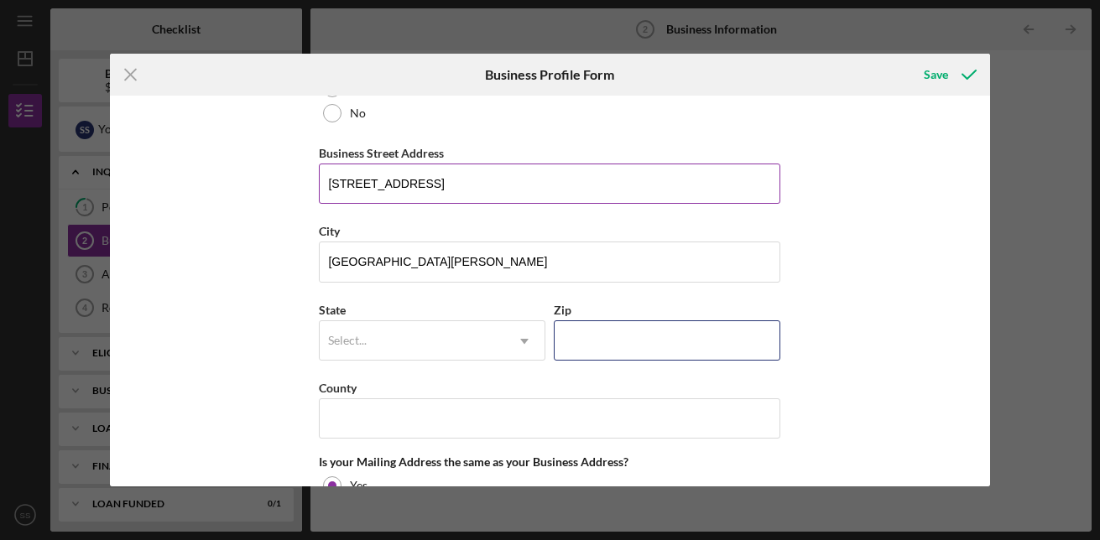
type input "63137"
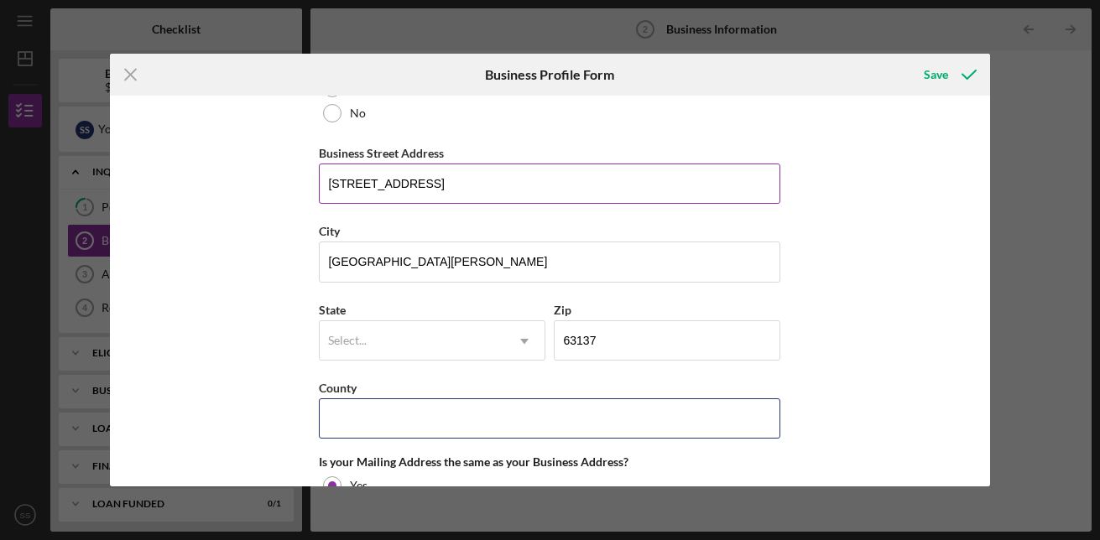
type input "[US_STATE]"
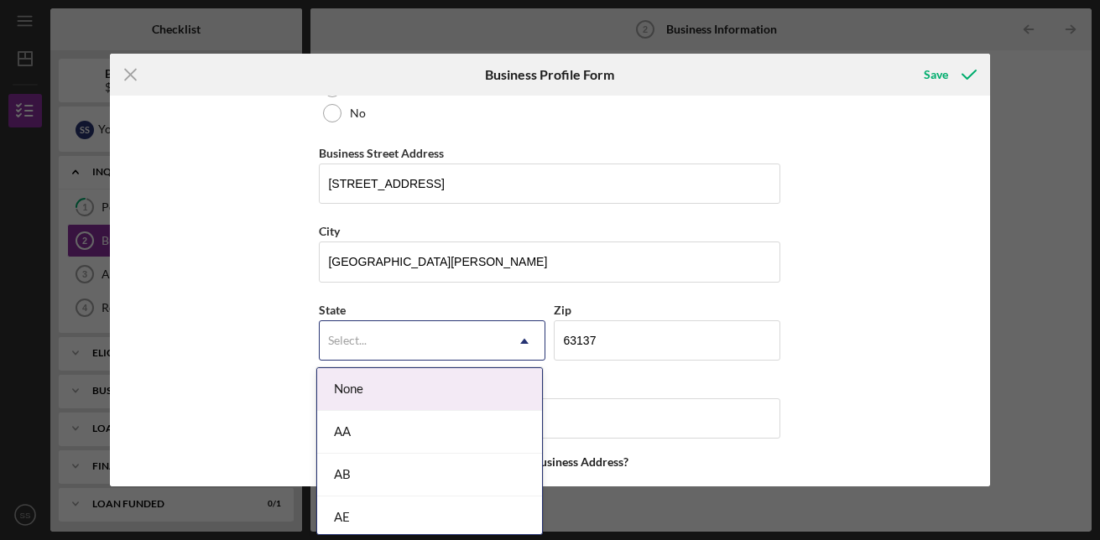
click at [418, 346] on div "Select..." at bounding box center [412, 341] width 185 height 39
type input "mo"
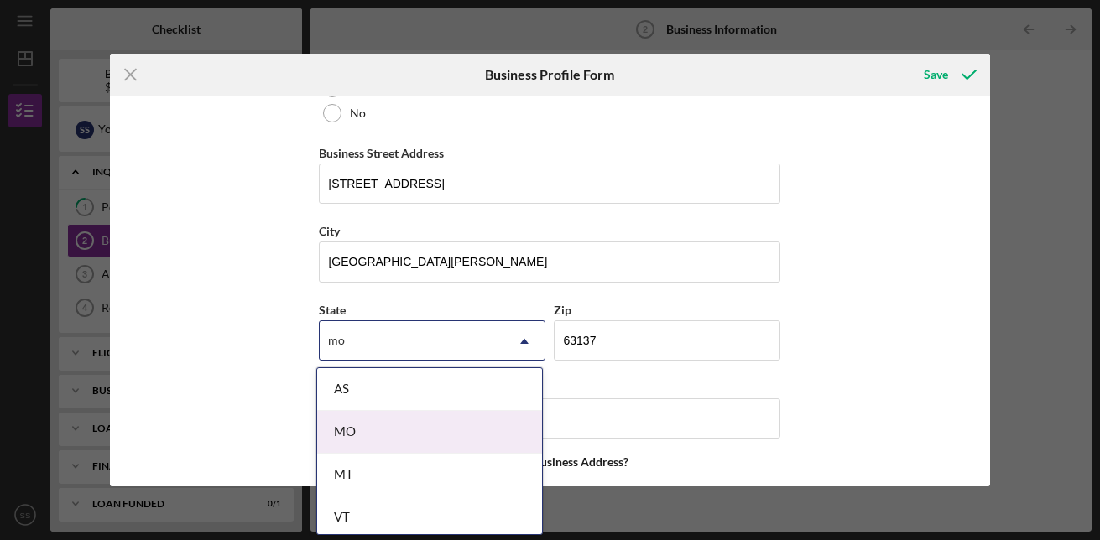
click at [403, 430] on div "MO" at bounding box center [429, 432] width 225 height 43
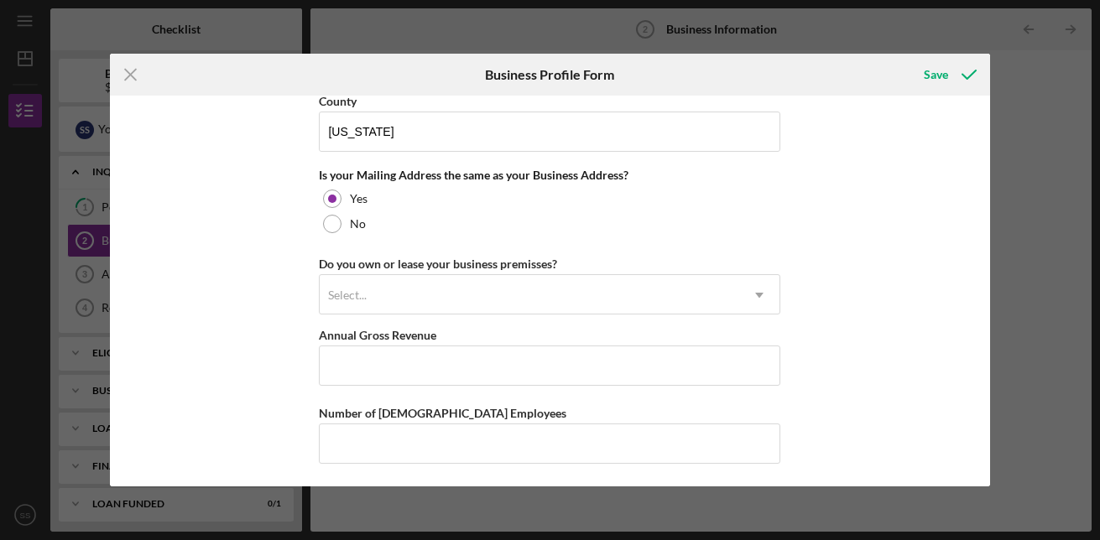
scroll to position [1245, 0]
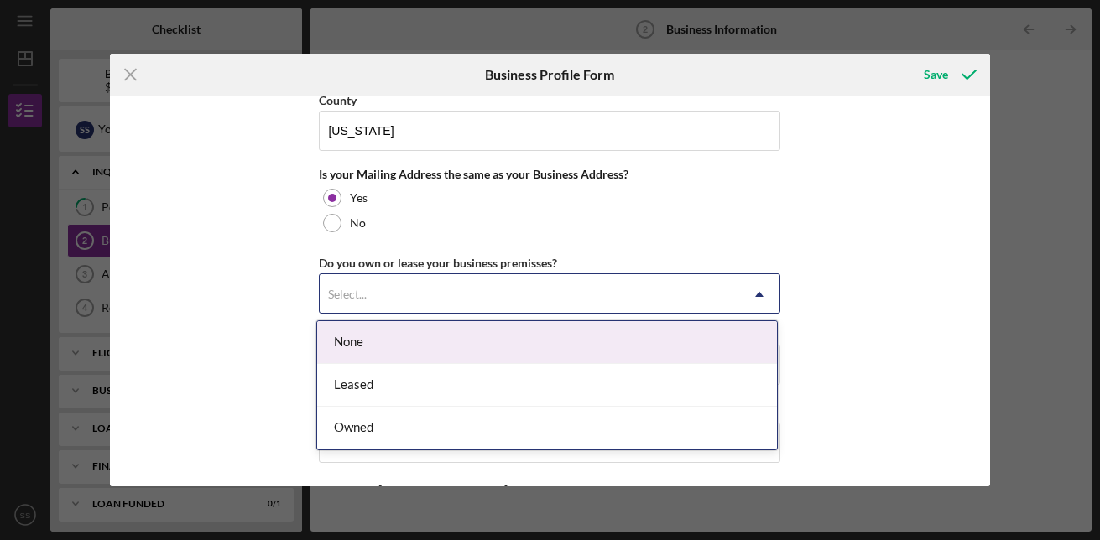
click at [758, 295] on use at bounding box center [760, 294] width 8 height 5
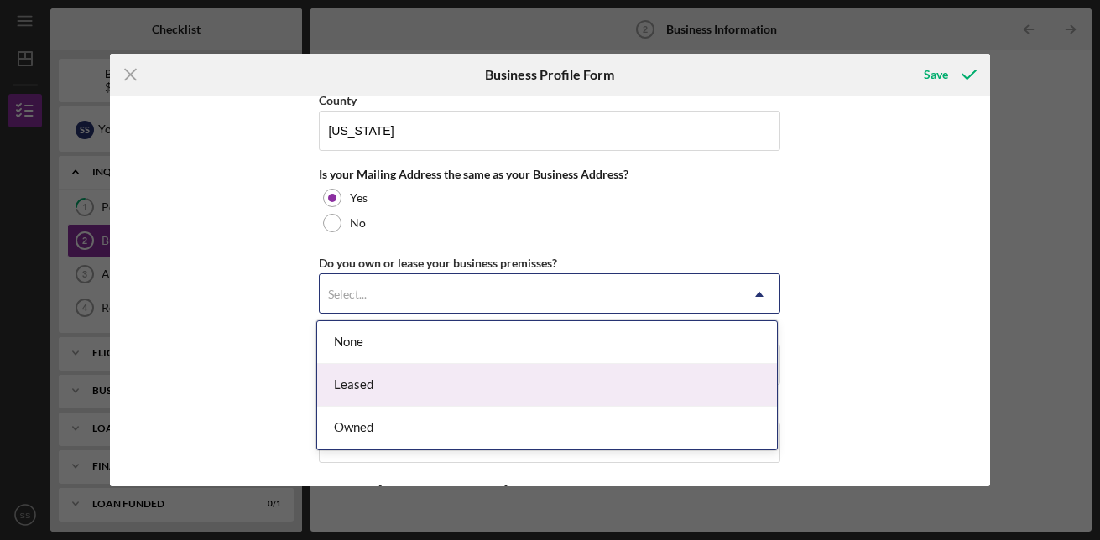
click at [497, 388] on div "Leased" at bounding box center [547, 385] width 460 height 43
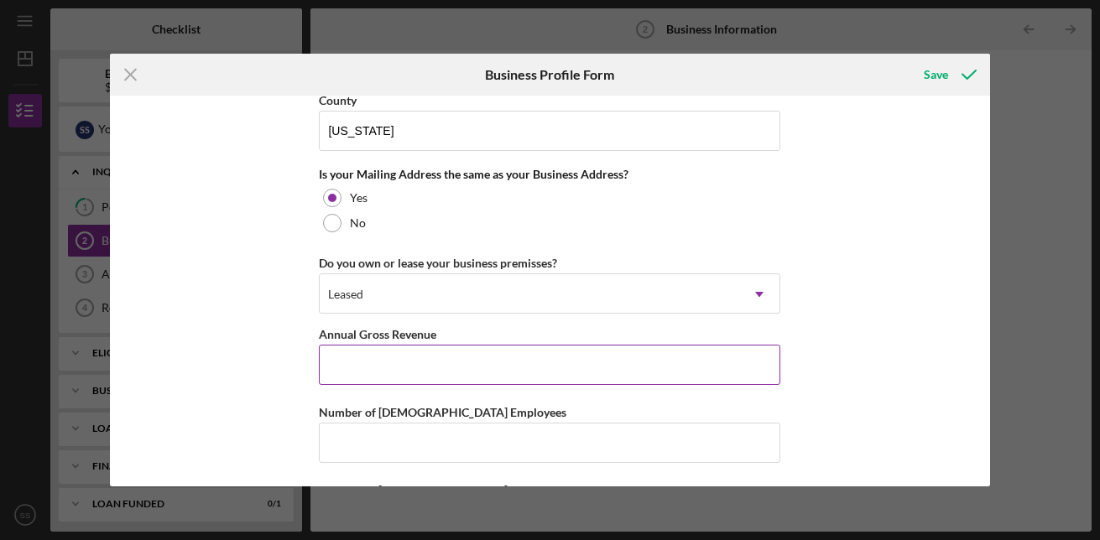
click at [438, 364] on input "Annual Gross Revenue" at bounding box center [549, 365] width 461 height 40
type input "$2,800"
click at [357, 451] on input "Number of [DEMOGRAPHIC_DATA] Employees" at bounding box center [549, 443] width 461 height 40
type input "1"
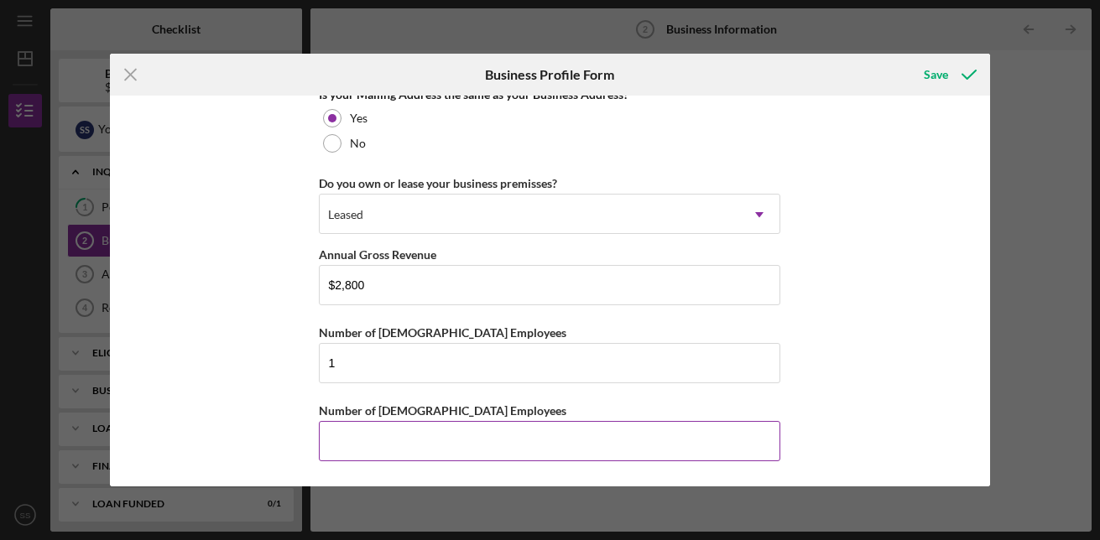
click at [570, 441] on input "Number of [DEMOGRAPHIC_DATA] Employees" at bounding box center [549, 441] width 461 height 40
type input "0"
click at [938, 73] on div "Save" at bounding box center [936, 75] width 24 height 34
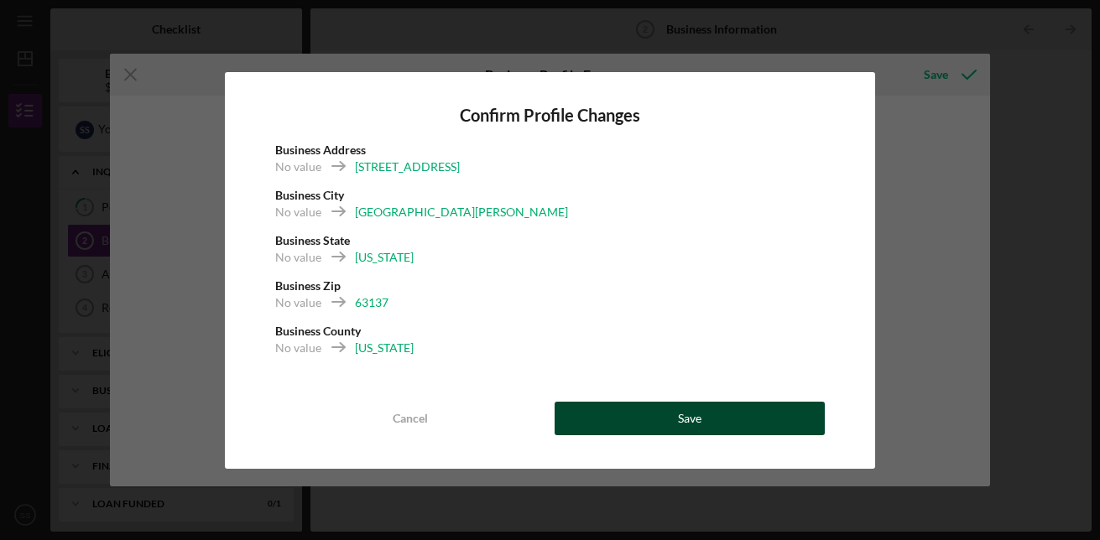
click at [685, 421] on div "Save" at bounding box center [689, 419] width 23 height 34
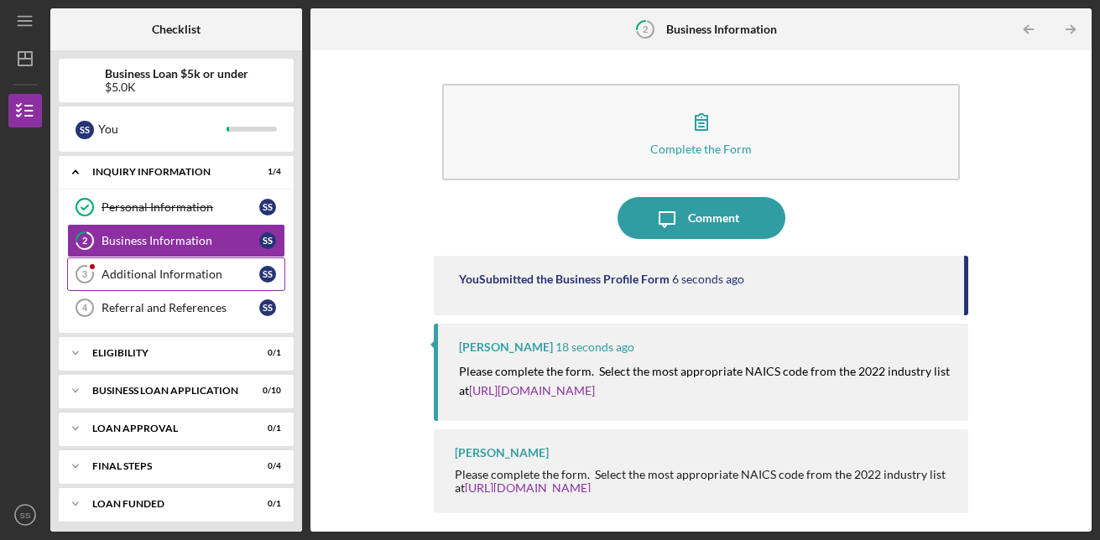
click at [164, 278] on div "Additional Information" at bounding box center [181, 274] width 158 height 13
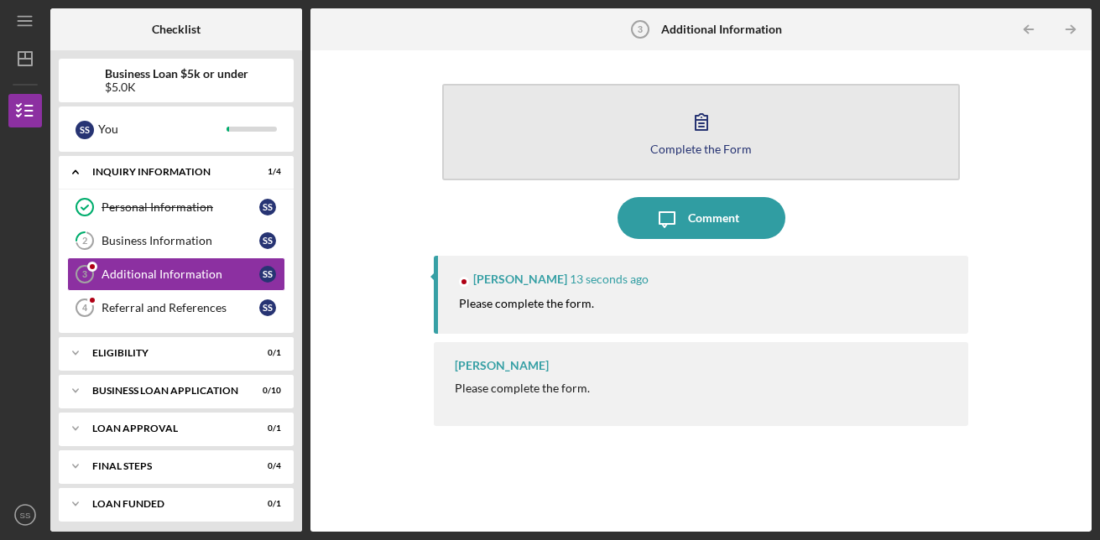
click at [684, 131] on icon "button" at bounding box center [701, 122] width 42 height 42
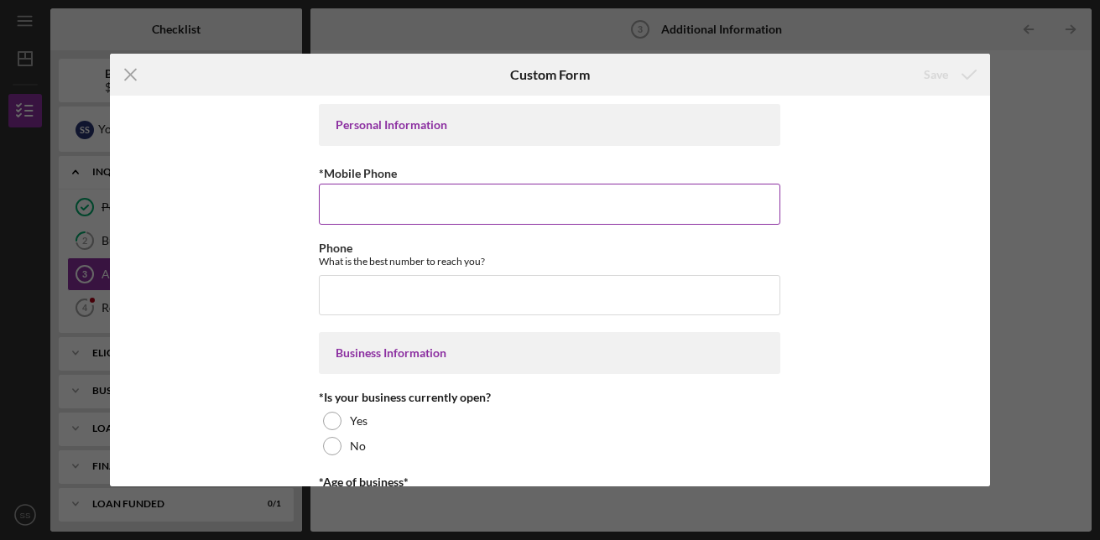
click at [394, 200] on input "*Mobile Phone" at bounding box center [549, 204] width 461 height 40
type input "[PHONE_NUMBER]"
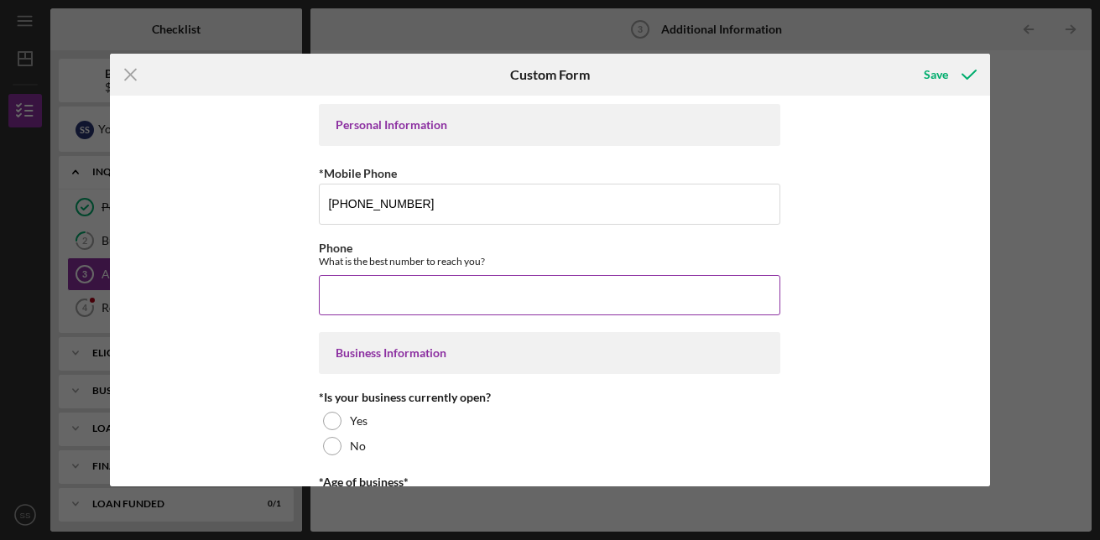
click at [370, 296] on input "Phone" at bounding box center [549, 295] width 461 height 40
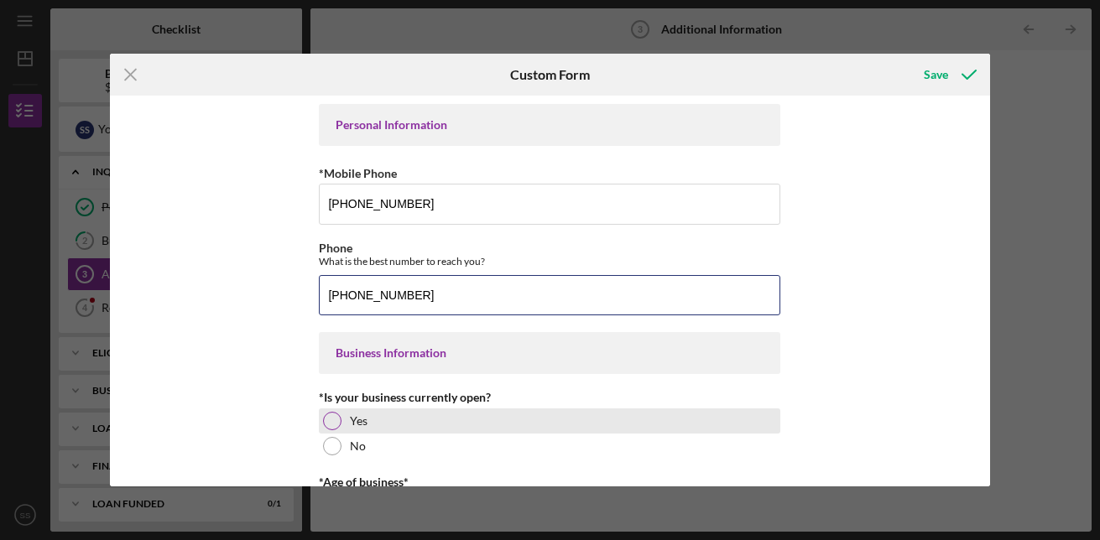
type input "[PHONE_NUMBER]"
click at [327, 419] on div at bounding box center [332, 421] width 18 height 18
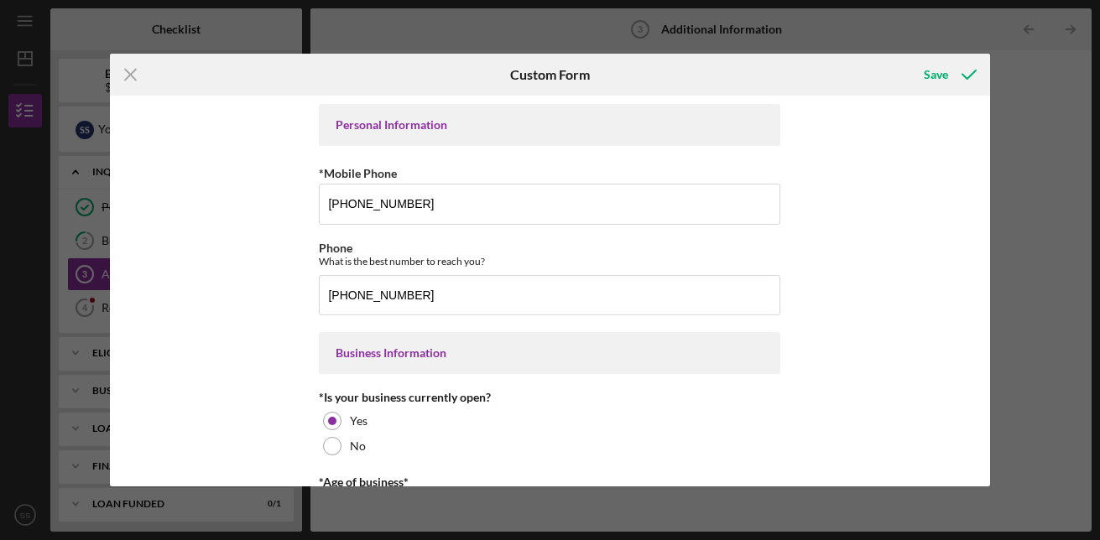
click at [988, 173] on div "Personal Information *Mobile Phone [PHONE_NUMBER] Phone What is the best number…" at bounding box center [550, 291] width 880 height 390
drag, startPoint x: 984, startPoint y: 135, endPoint x: 988, endPoint y: 154, distance: 18.9
click at [988, 154] on div "Personal Information *Mobile Phone [PHONE_NUMBER] Phone What is the best number…" at bounding box center [550, 291] width 880 height 390
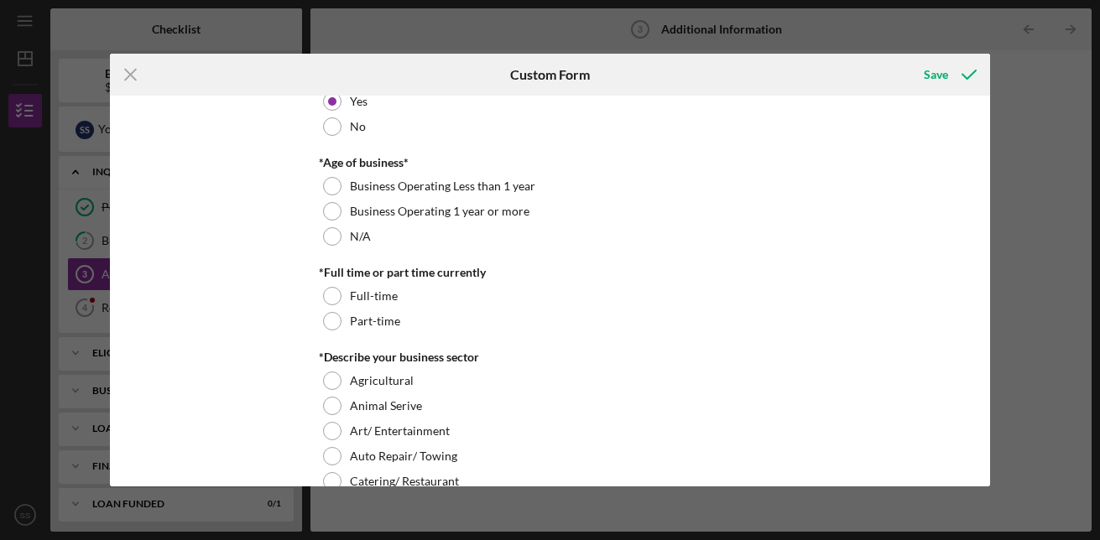
scroll to position [357, 0]
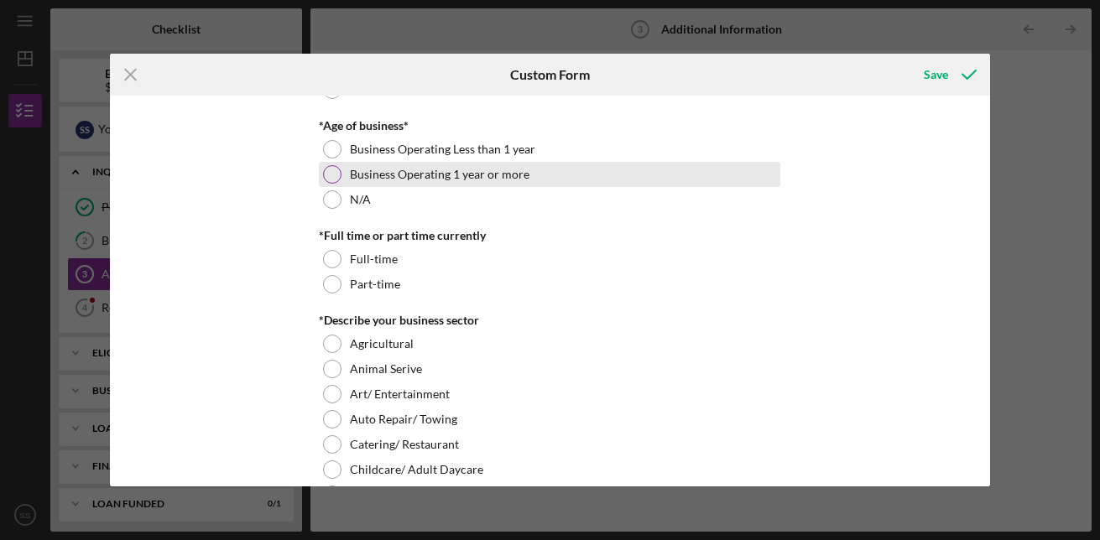
click at [334, 179] on div at bounding box center [332, 174] width 18 height 18
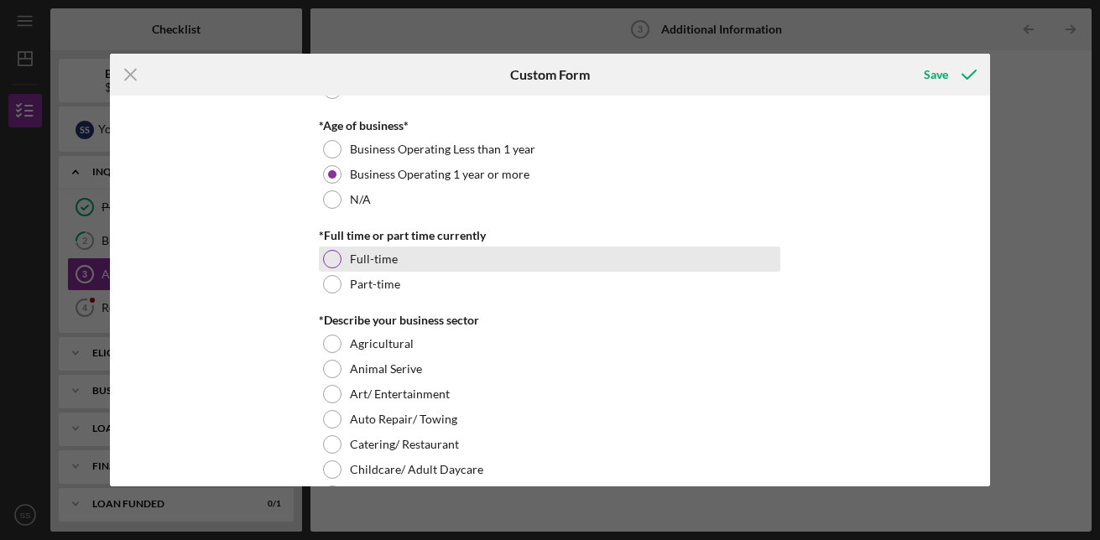
click at [335, 258] on div at bounding box center [332, 259] width 18 height 18
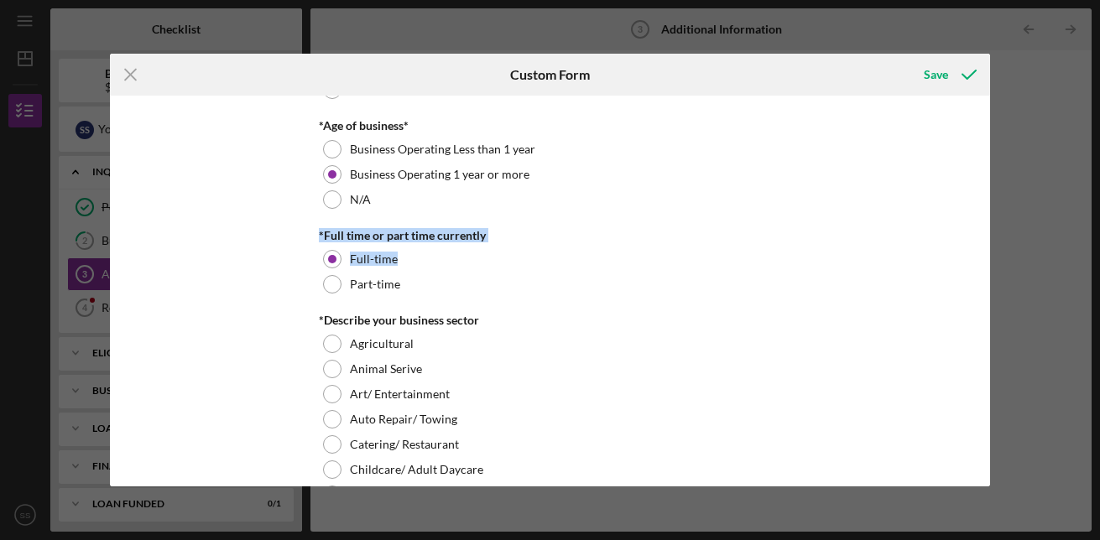
drag, startPoint x: 984, startPoint y: 196, endPoint x: 991, endPoint y: 240, distance: 44.1
click at [991, 240] on div "Icon/Menu Close Custom Form Save Personal Information *Mobile Phone [PHONE_NUMB…" at bounding box center [550, 270] width 1100 height 540
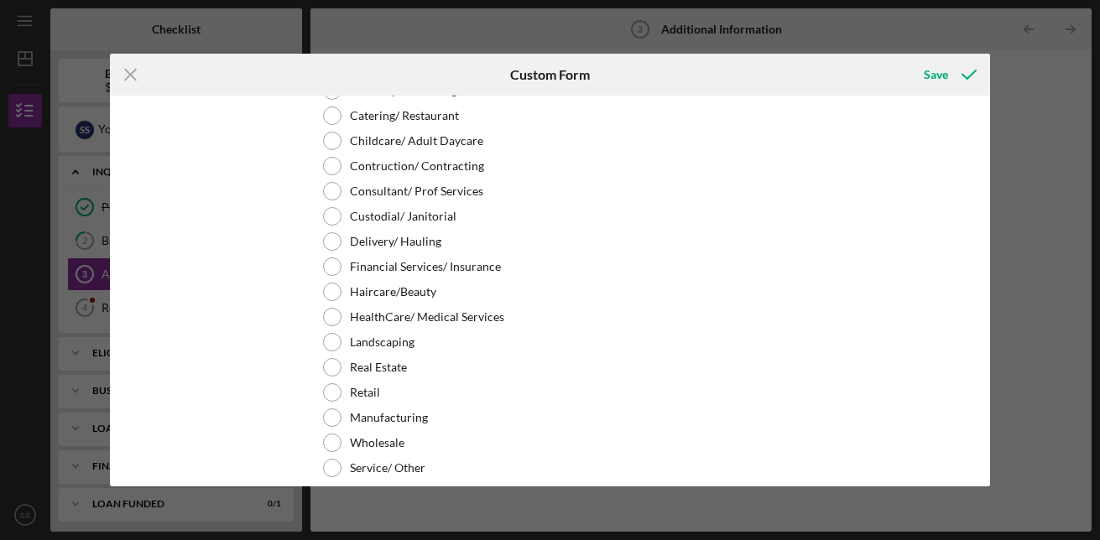
scroll to position [676, 0]
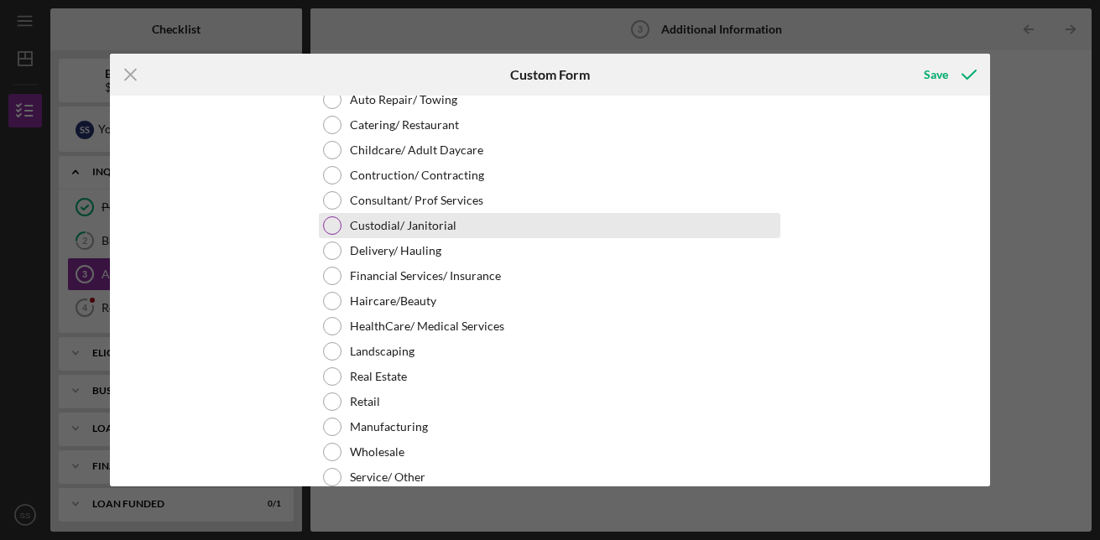
click at [335, 221] on div at bounding box center [332, 225] width 18 height 18
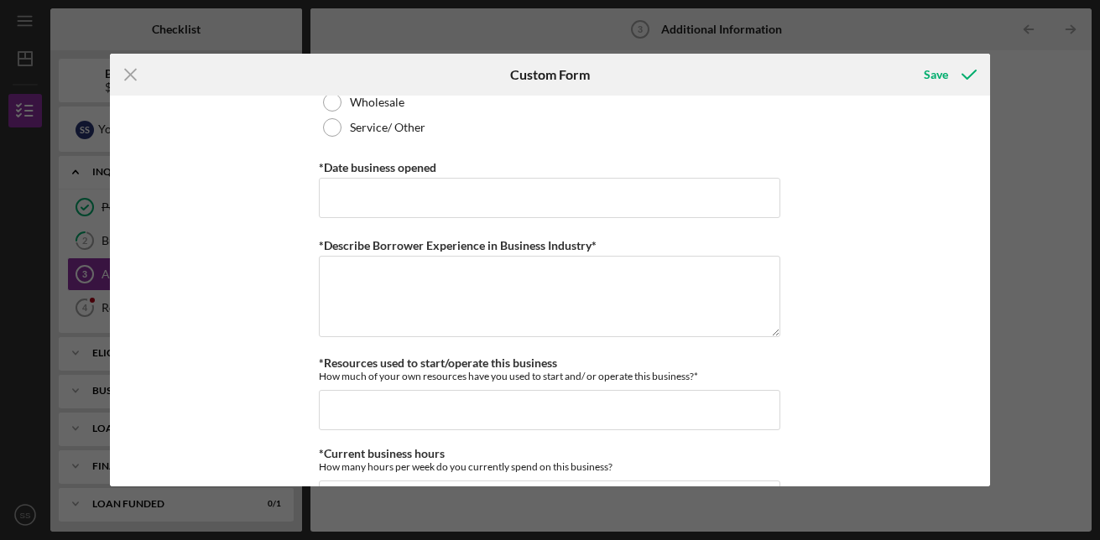
scroll to position [1037, 0]
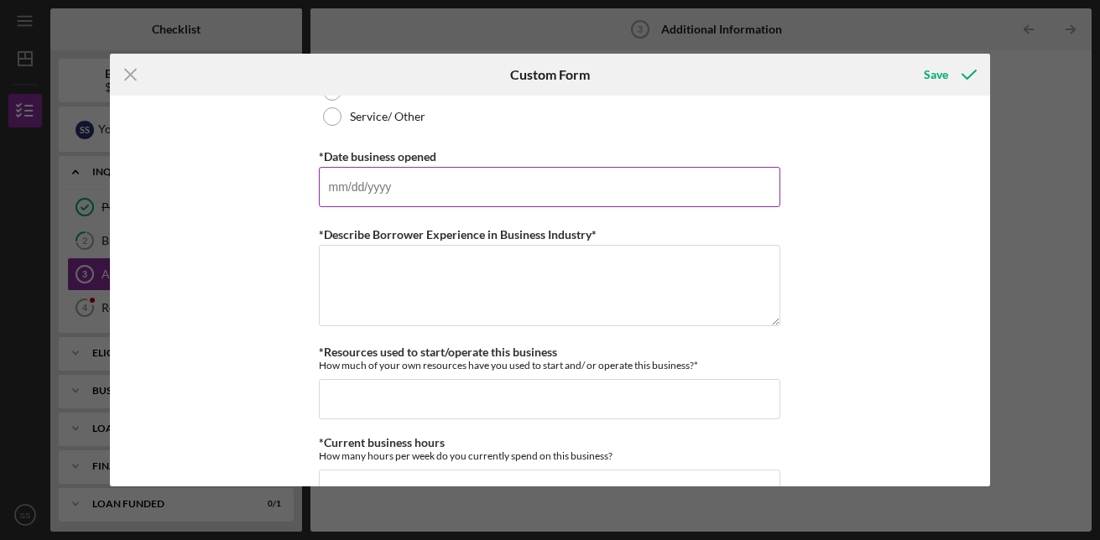
click at [539, 191] on input "*Date business opened" at bounding box center [549, 187] width 461 height 40
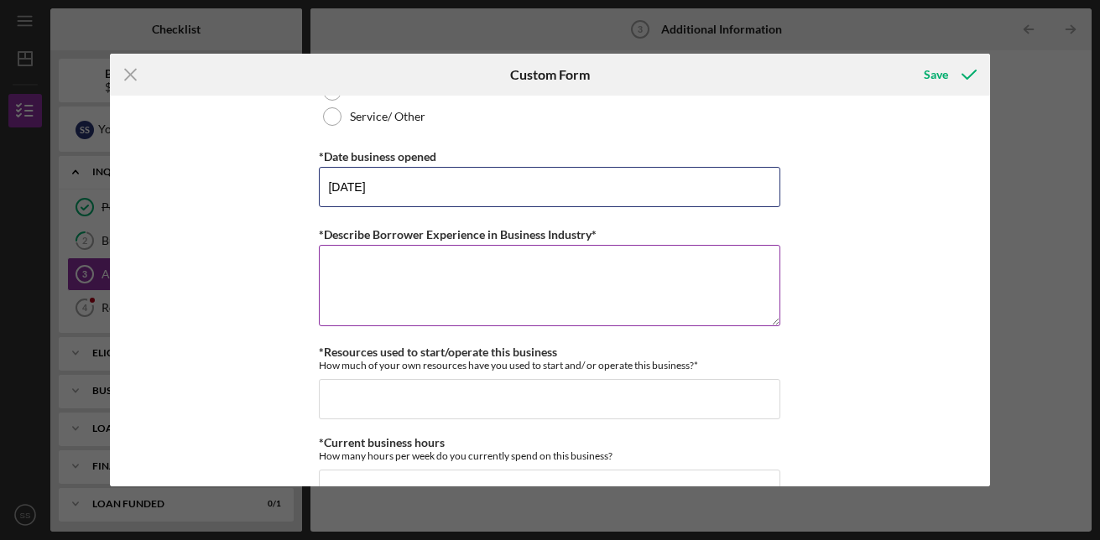
type input "[DATE]"
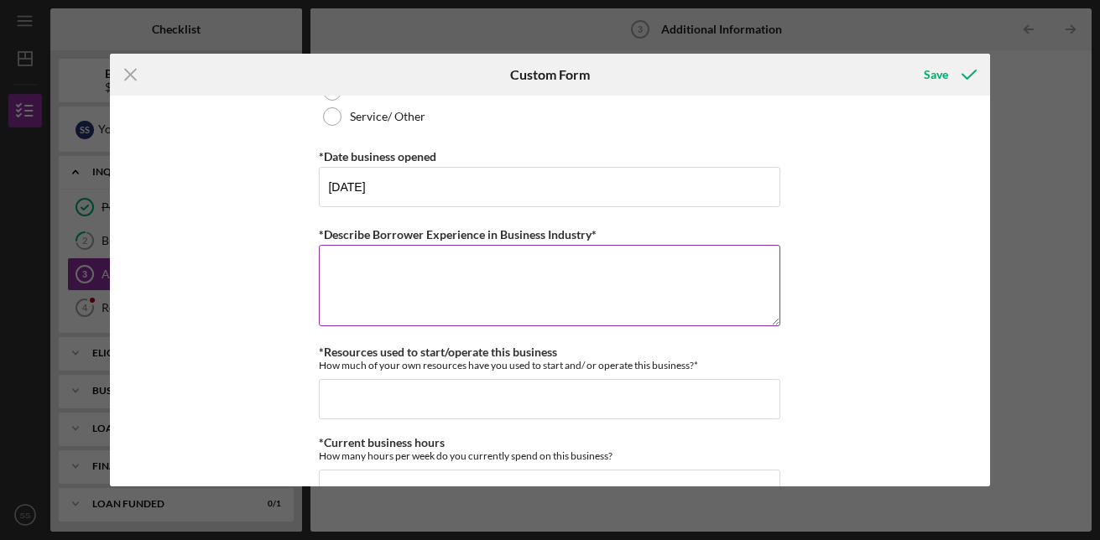
click at [395, 269] on textarea "*Describe Borrower Experience in Business Industry*" at bounding box center [549, 285] width 461 height 81
click at [493, 268] on textarea "obtaining contracts and websites has been successful" at bounding box center [549, 285] width 461 height 81
click at [547, 273] on textarea "obtaining contracts has been successful" at bounding box center [549, 285] width 461 height 81
type textarea "o"
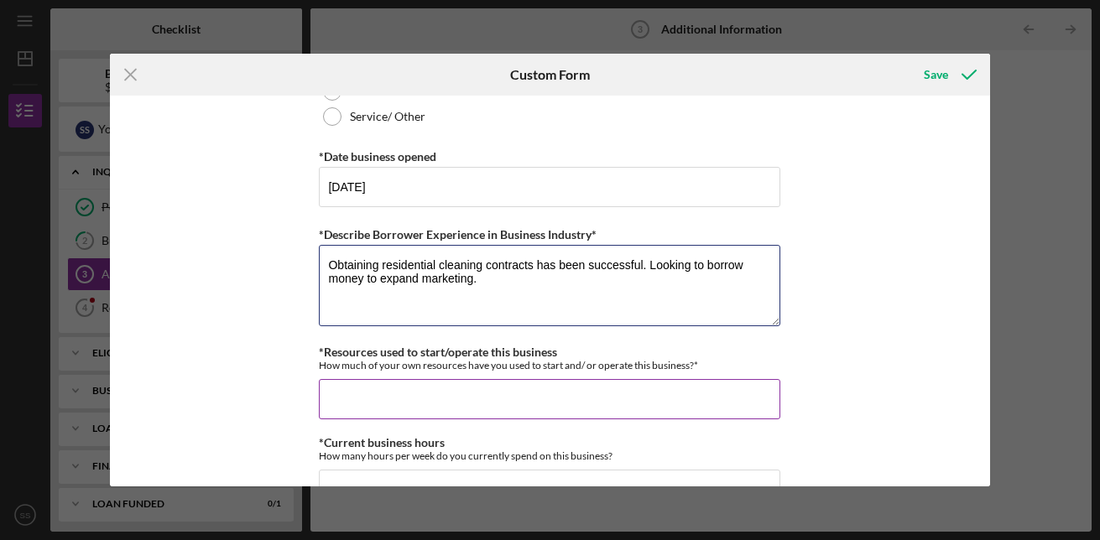
type textarea "Obtaining residential cleaning contracts has been successful. Looking to borrow…"
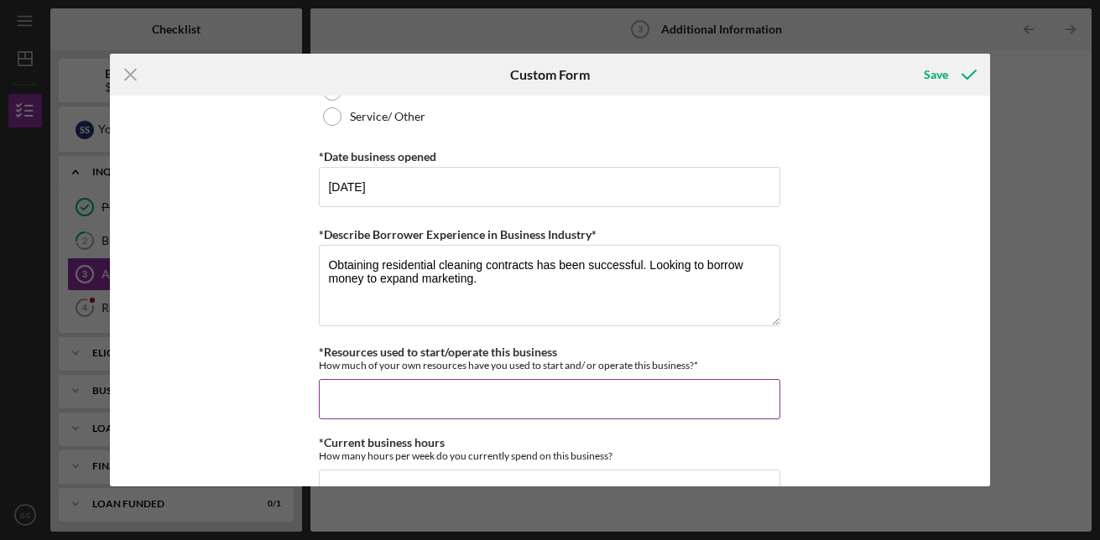
click at [497, 401] on input "*Resources used to start/operate this business" at bounding box center [549, 399] width 461 height 40
click at [491, 398] on input "*Resources used to start/operate this business" at bounding box center [549, 399] width 461 height 40
click at [408, 403] on input "*Resources used to start/operate this business" at bounding box center [549, 399] width 461 height 40
click at [391, 403] on input "*Resources used to start/operate this business" at bounding box center [549, 399] width 461 height 40
click at [373, 389] on input "*Resources used to start/operate this business" at bounding box center [549, 399] width 461 height 40
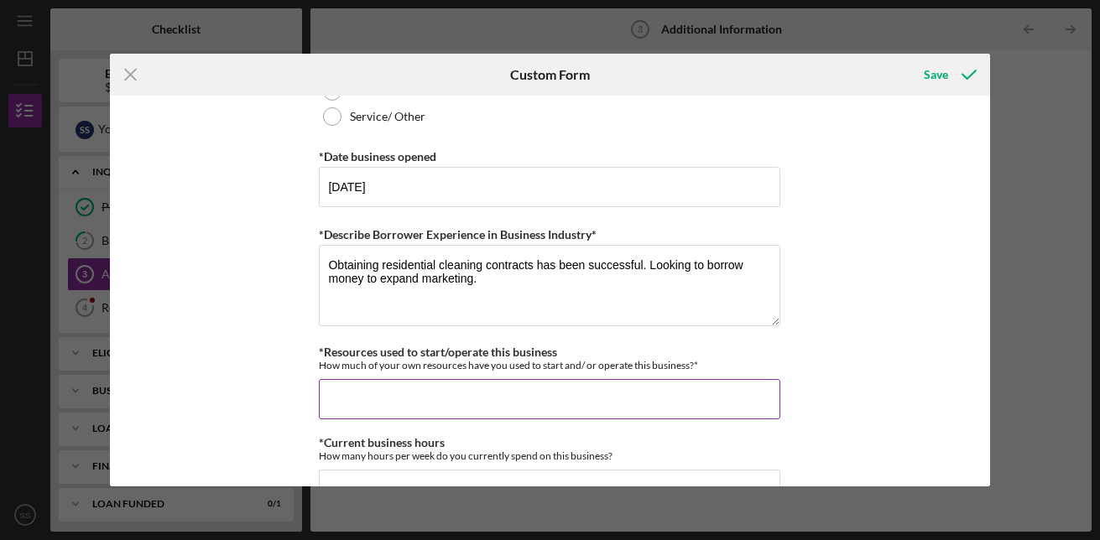
drag, startPoint x: 510, startPoint y: 396, endPoint x: 726, endPoint y: 360, distance: 219.4
click at [539, 352] on div "*Resources used to start/operate this business How much of your own resources h…" at bounding box center [549, 383] width 461 height 74
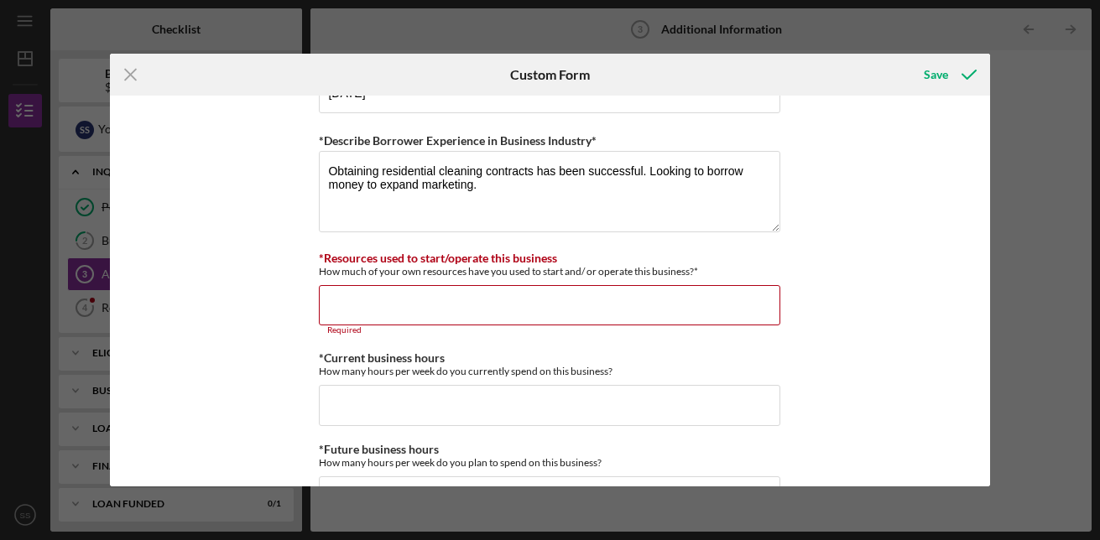
scroll to position [1199, 0]
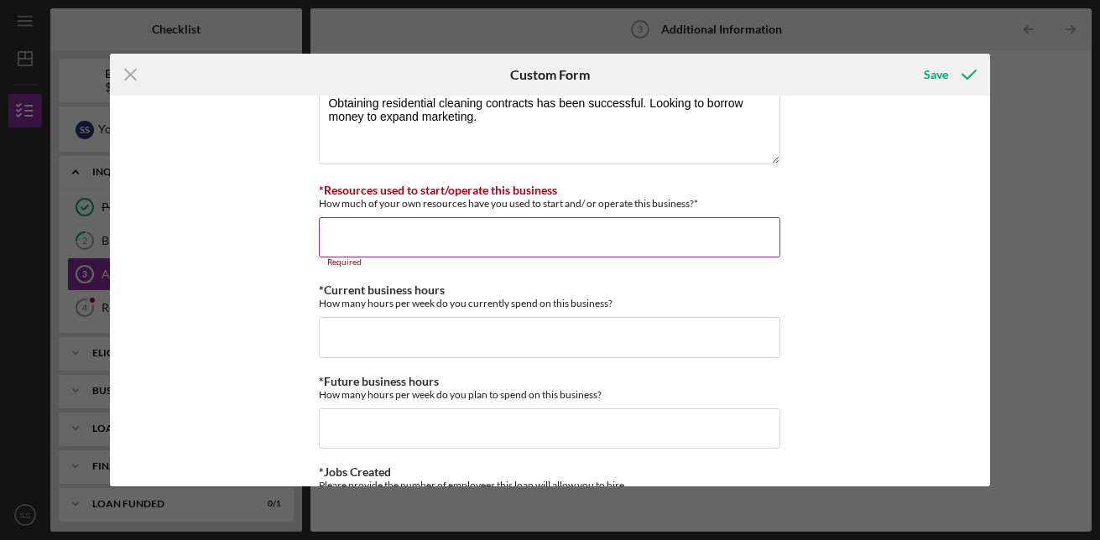
click at [414, 241] on input "*Resources used to start/operate this business" at bounding box center [549, 237] width 461 height 40
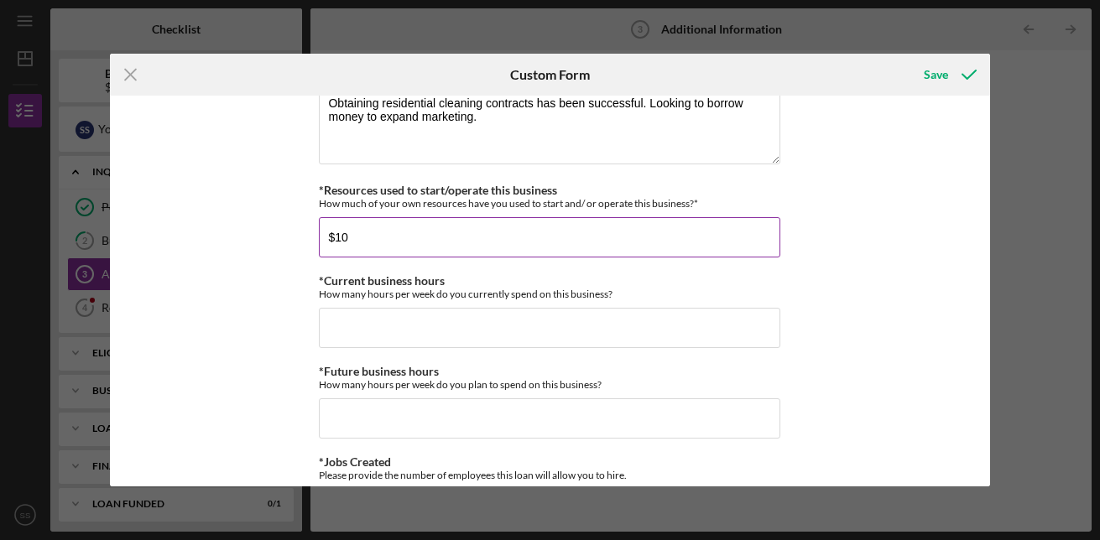
type input "$1"
type input "$3,000"
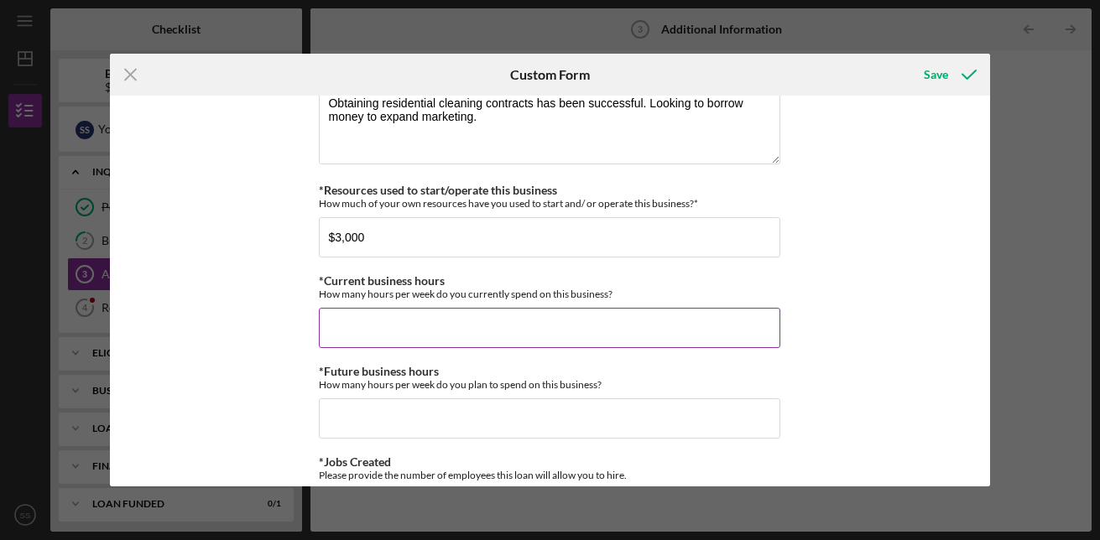
click at [365, 333] on input "*Current business hours" at bounding box center [549, 328] width 461 height 40
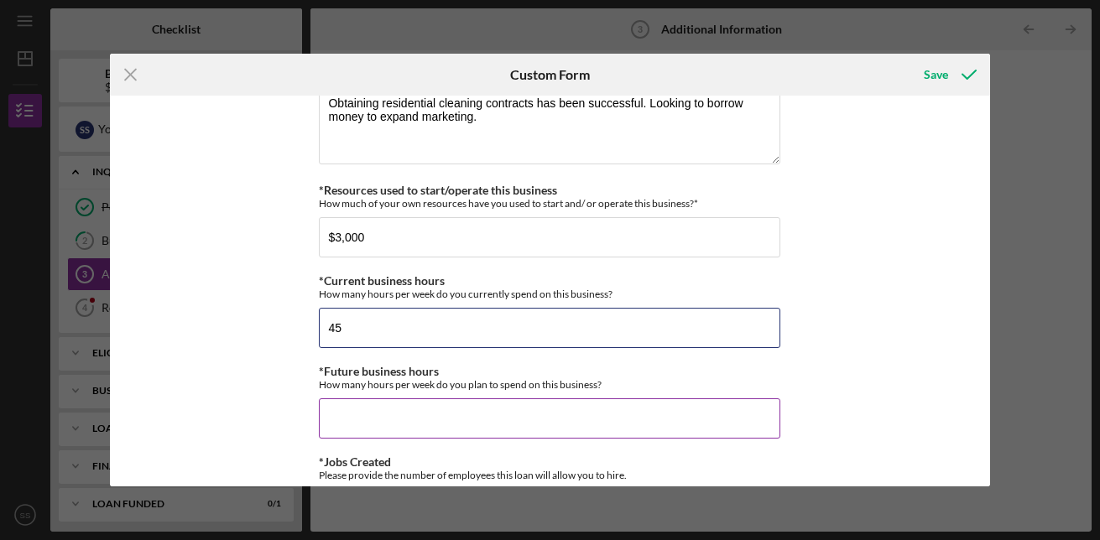
type input "45"
click at [338, 419] on input "*Future business hours" at bounding box center [549, 418] width 461 height 40
type input "1"
type input "70"
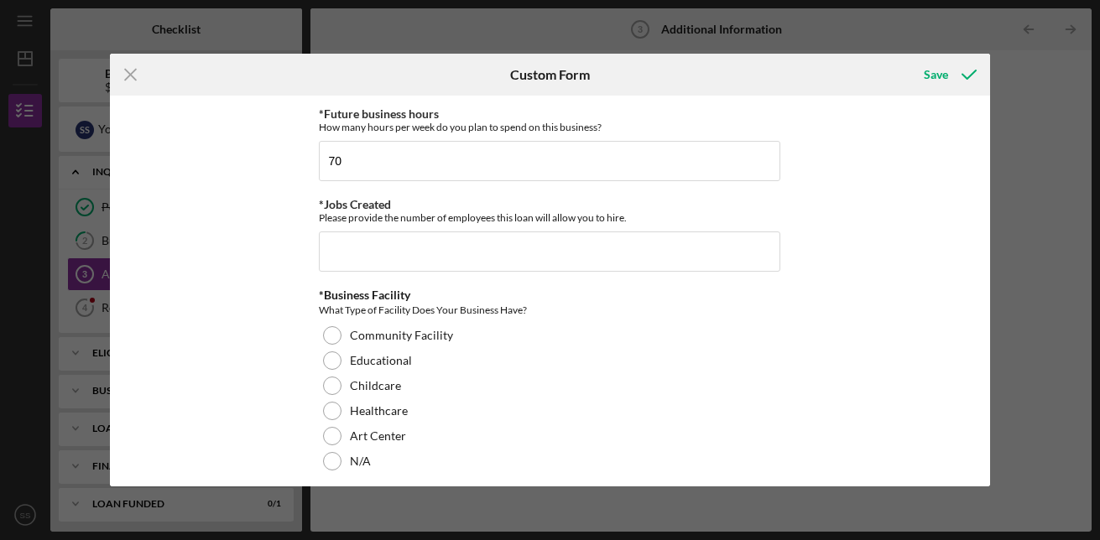
scroll to position [1460, 0]
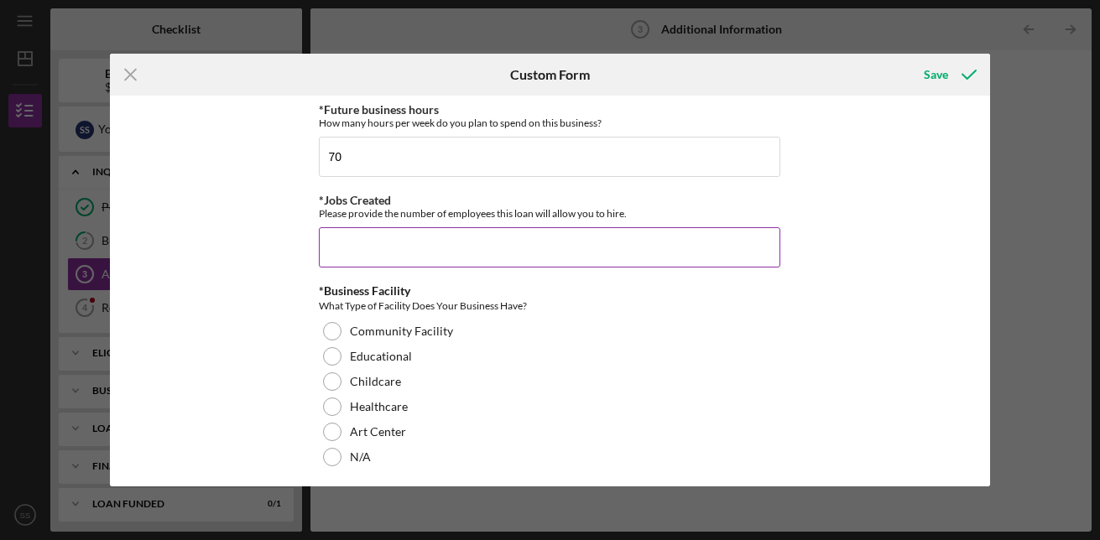
click at [369, 251] on input "*Jobs Created" at bounding box center [549, 247] width 461 height 40
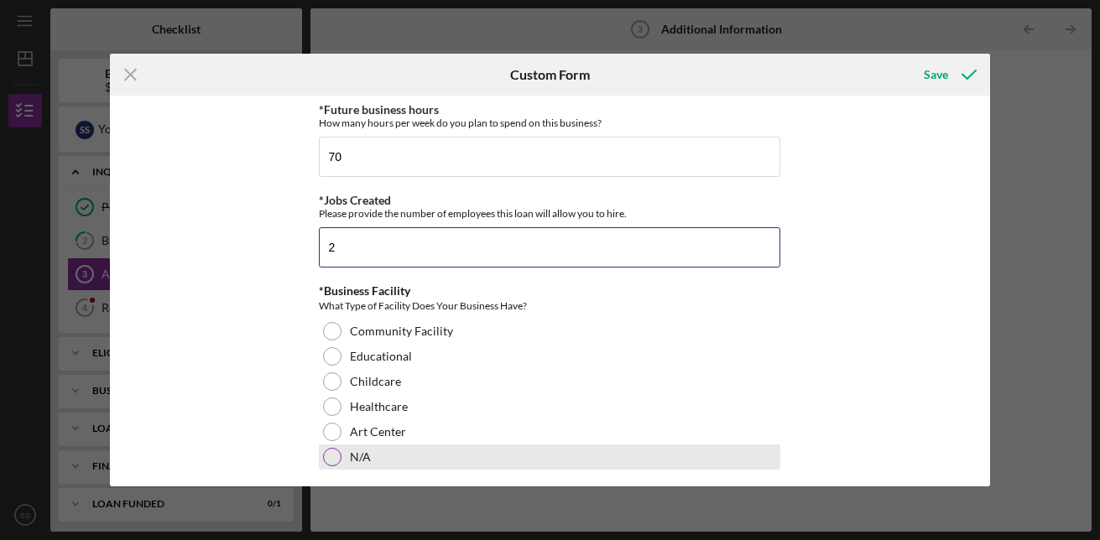
type input "2"
click at [324, 456] on div at bounding box center [332, 457] width 18 height 18
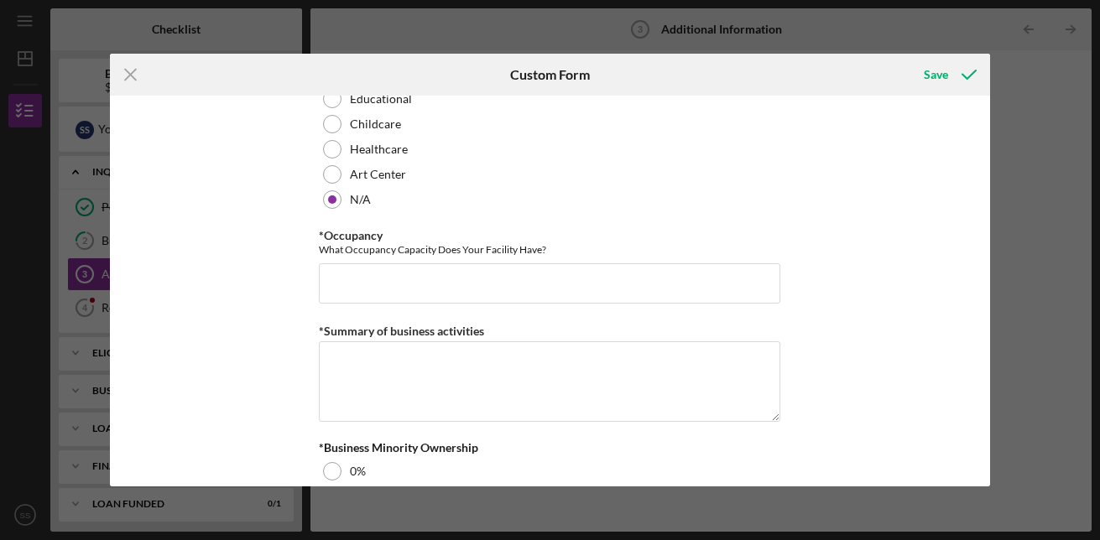
scroll to position [1738, 0]
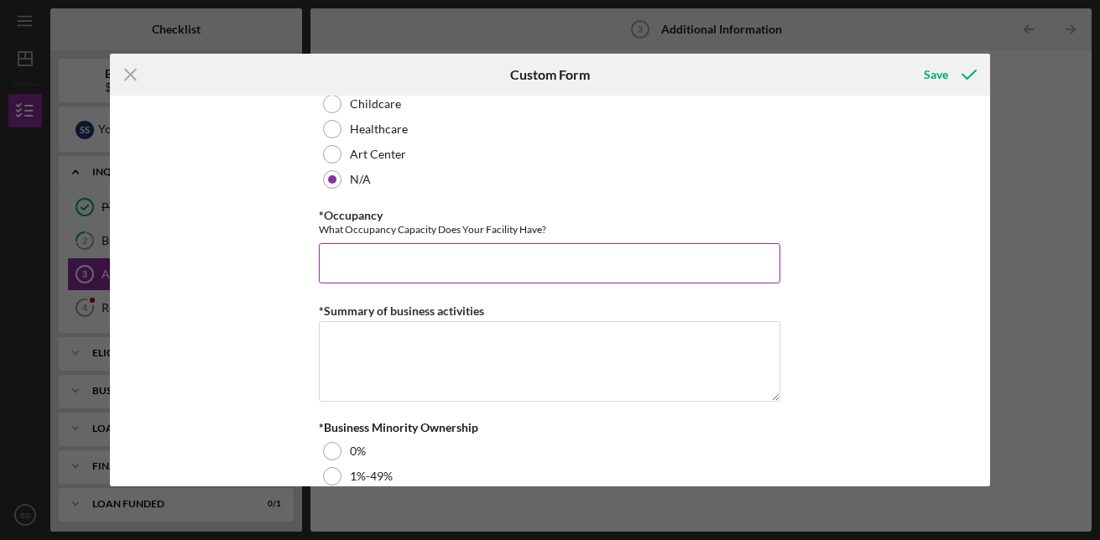
click at [363, 265] on input "*Occupancy" at bounding box center [549, 263] width 461 height 40
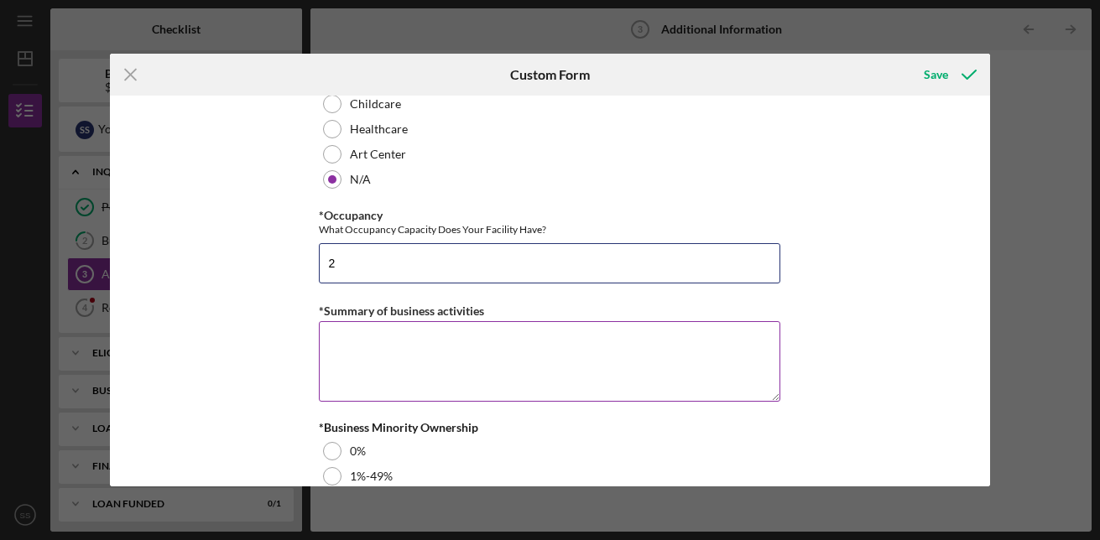
type input "2"
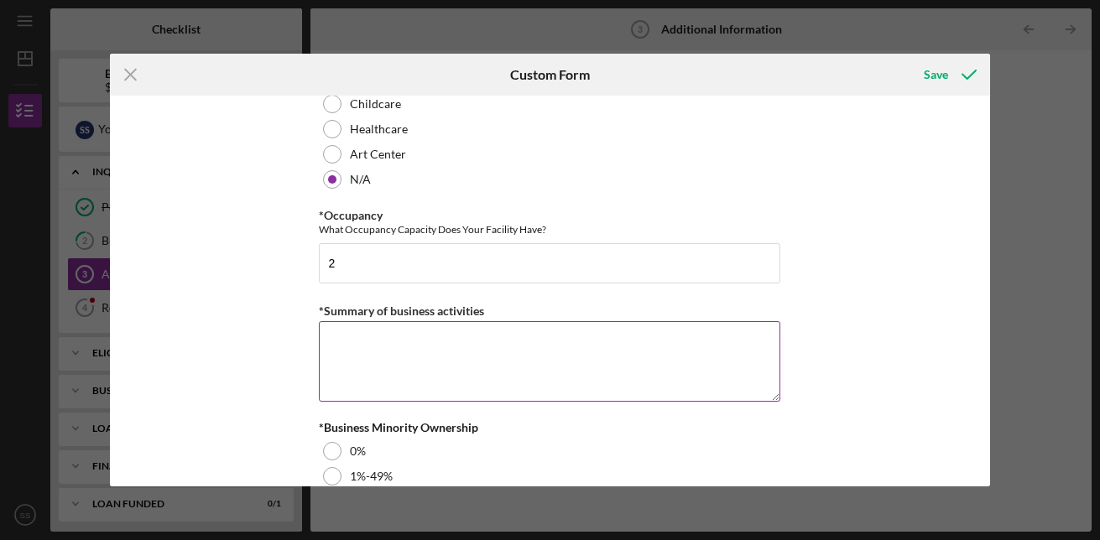
click at [359, 349] on textarea "*Summary of business activities" at bounding box center [549, 361] width 461 height 81
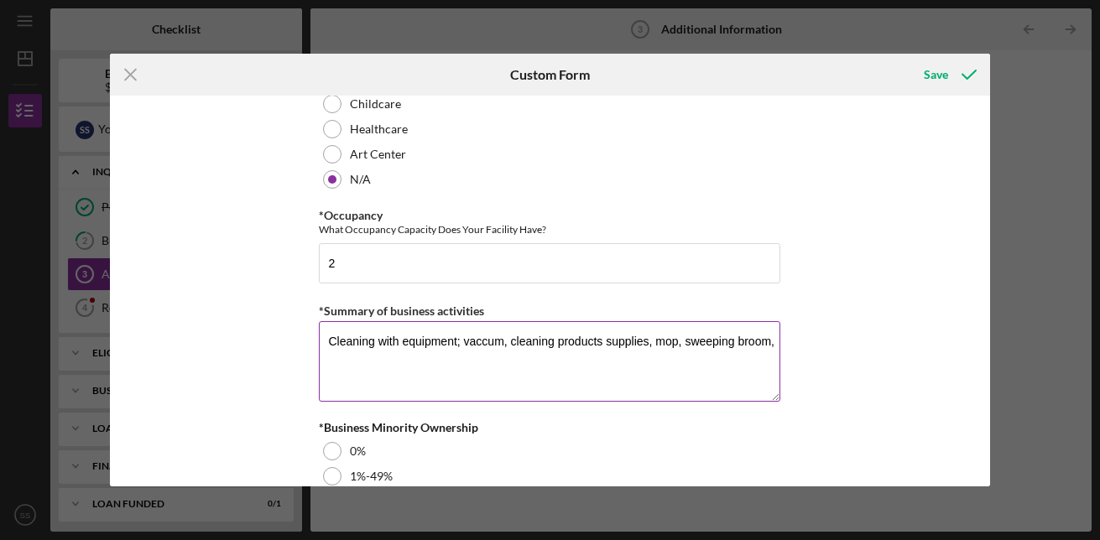
click at [643, 341] on textarea "Cleaning with equipment; vaccum, cleaning products supplies, mop, sweeping broo…" at bounding box center [549, 361] width 461 height 81
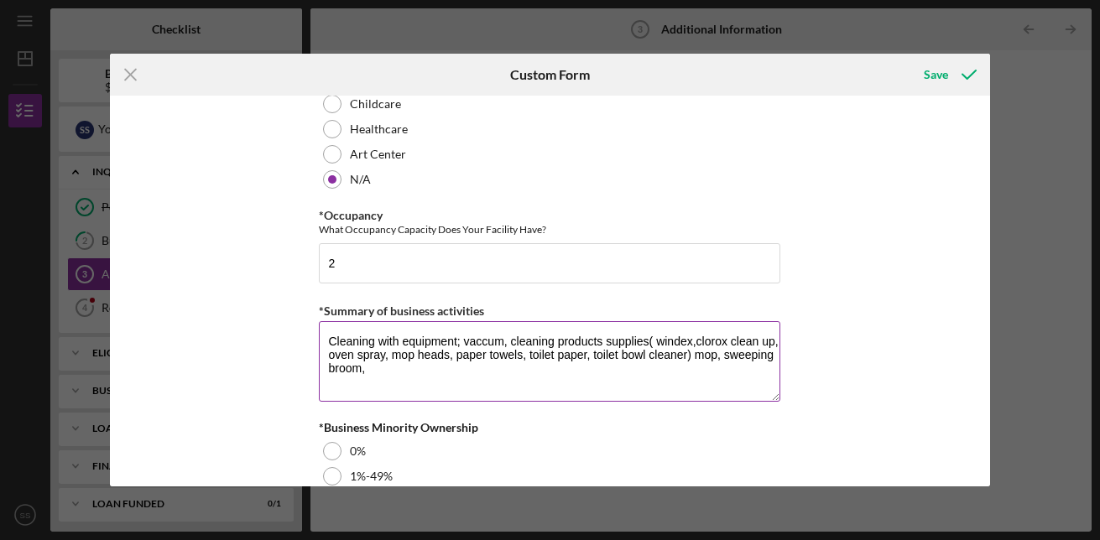
click at [367, 369] on textarea "Cleaning with equipment; vaccum, cleaning products supplies( windex,clorox clea…" at bounding box center [549, 361] width 461 height 81
type textarea "Cleaning with equipment; vaccum, cleaning products supplies( windex,clorox clea…"
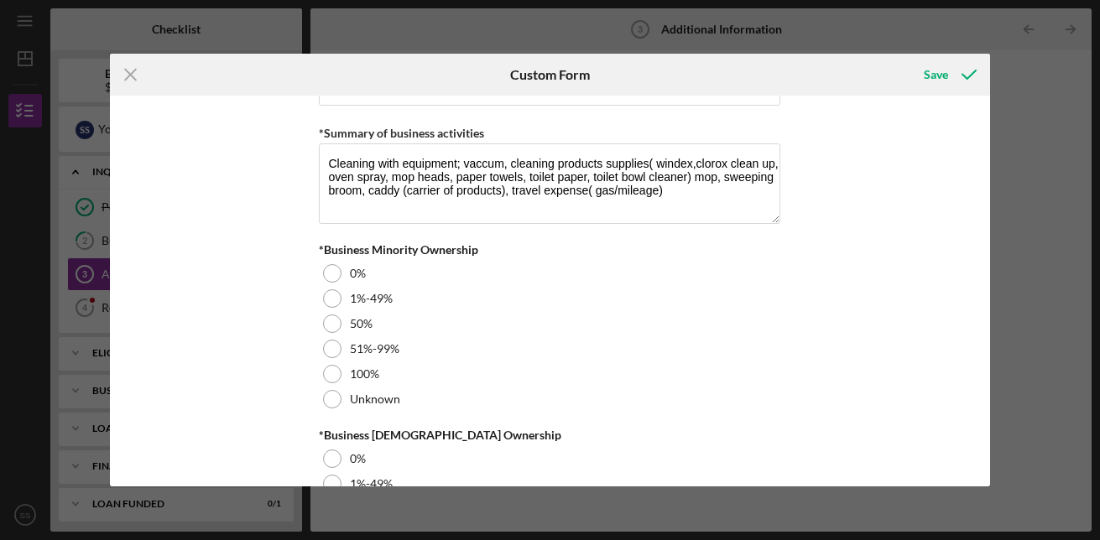
scroll to position [1927, 0]
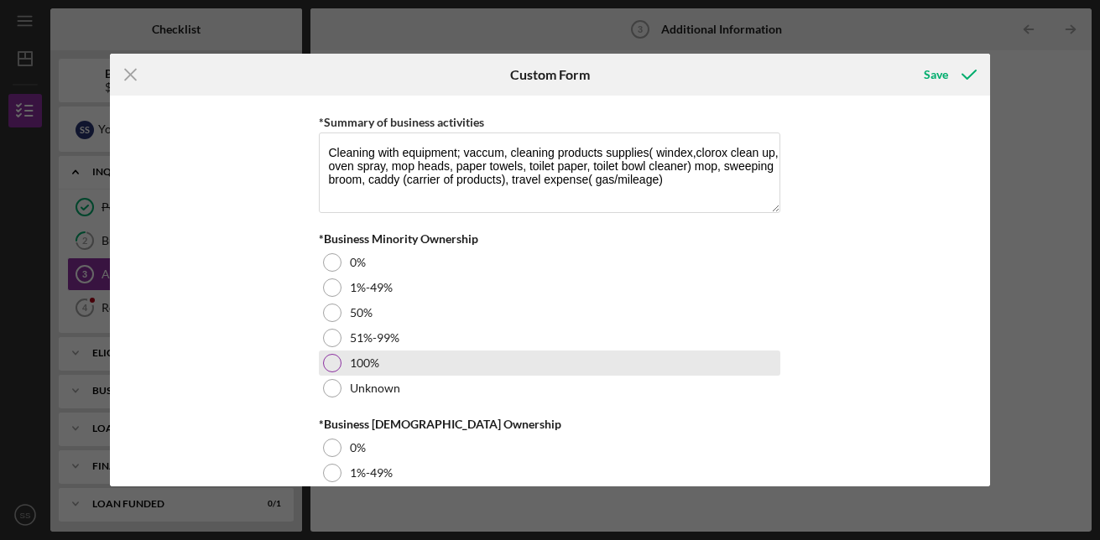
click at [332, 366] on div at bounding box center [332, 363] width 18 height 18
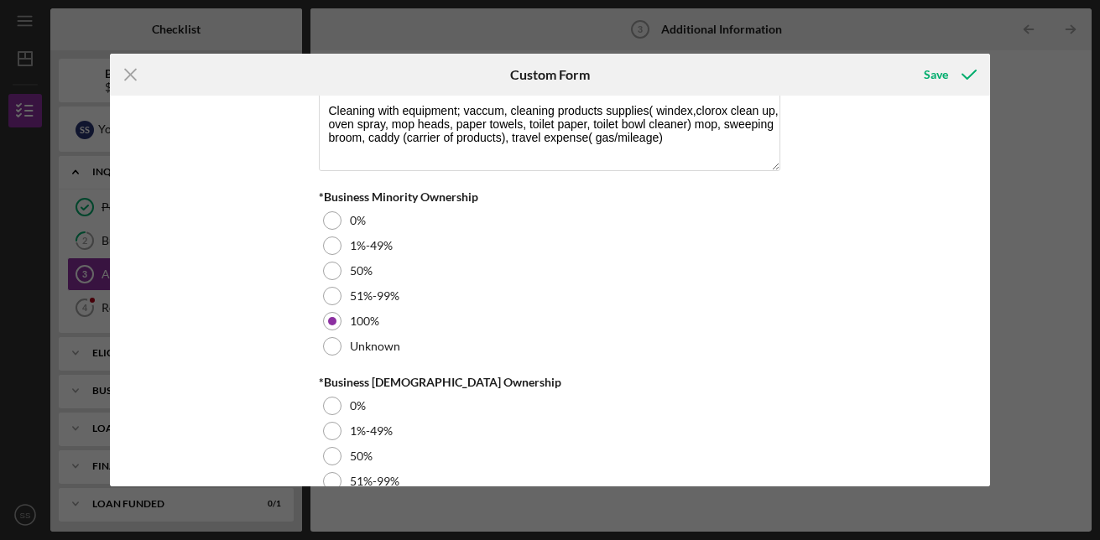
scroll to position [2052, 0]
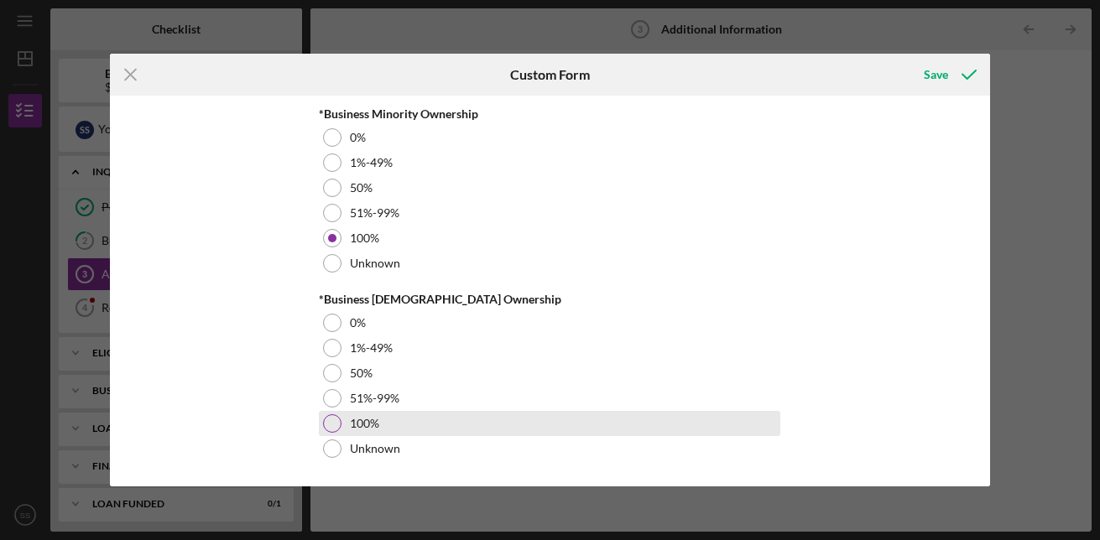
click at [330, 426] on div at bounding box center [332, 423] width 18 height 18
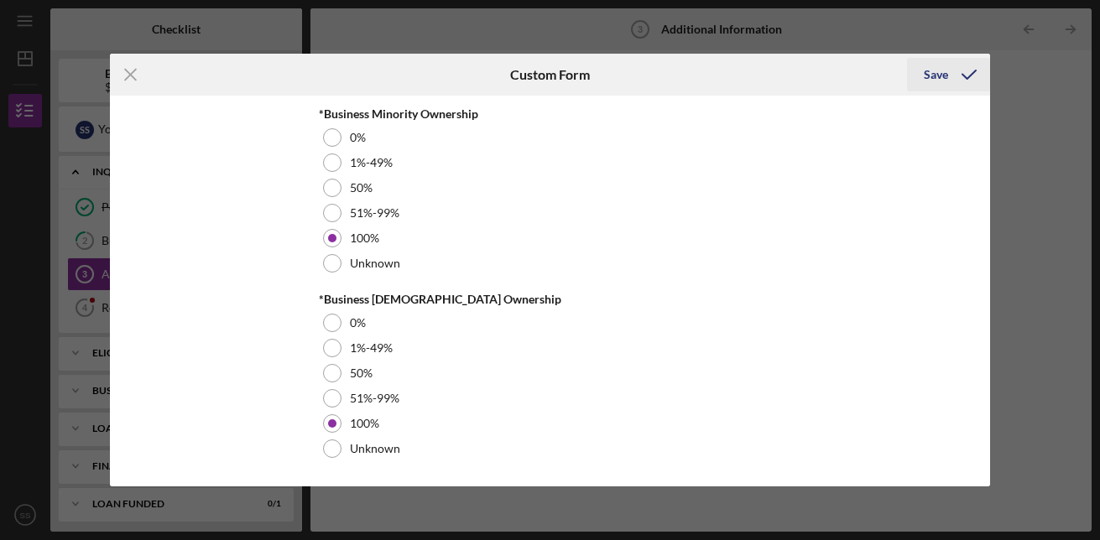
click at [945, 75] on div "Save" at bounding box center [936, 75] width 24 height 34
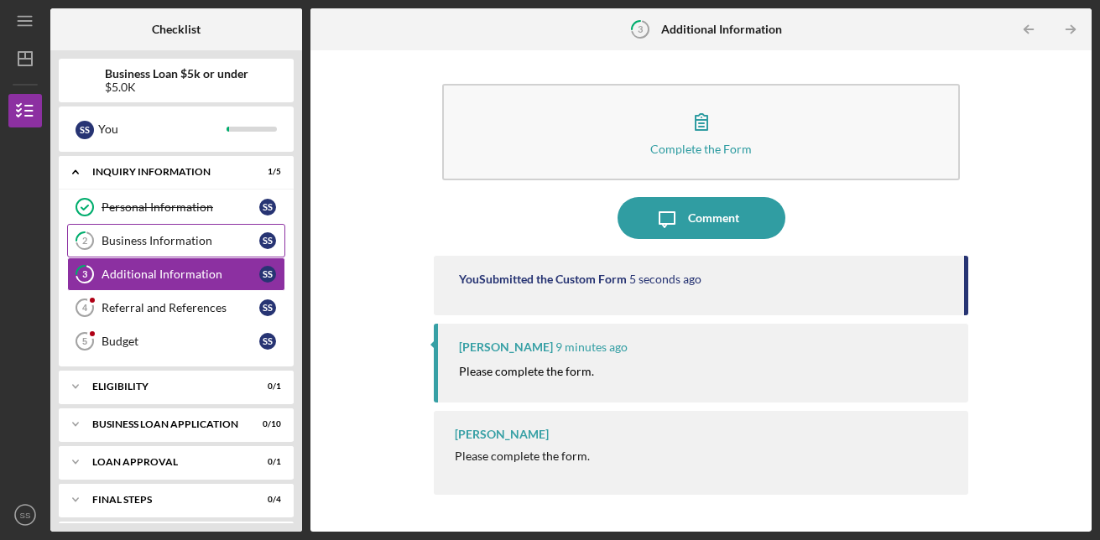
click at [154, 237] on div "Business Information" at bounding box center [181, 240] width 158 height 13
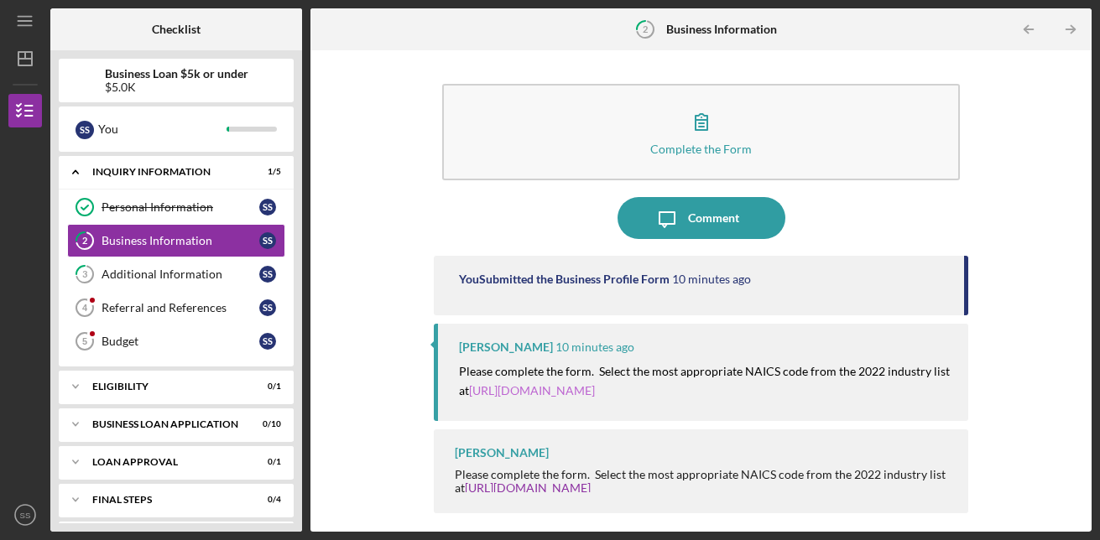
click at [579, 389] on link "[URL][DOMAIN_NAME]" at bounding box center [532, 390] width 126 height 14
